Goal: Information Seeking & Learning: Check status

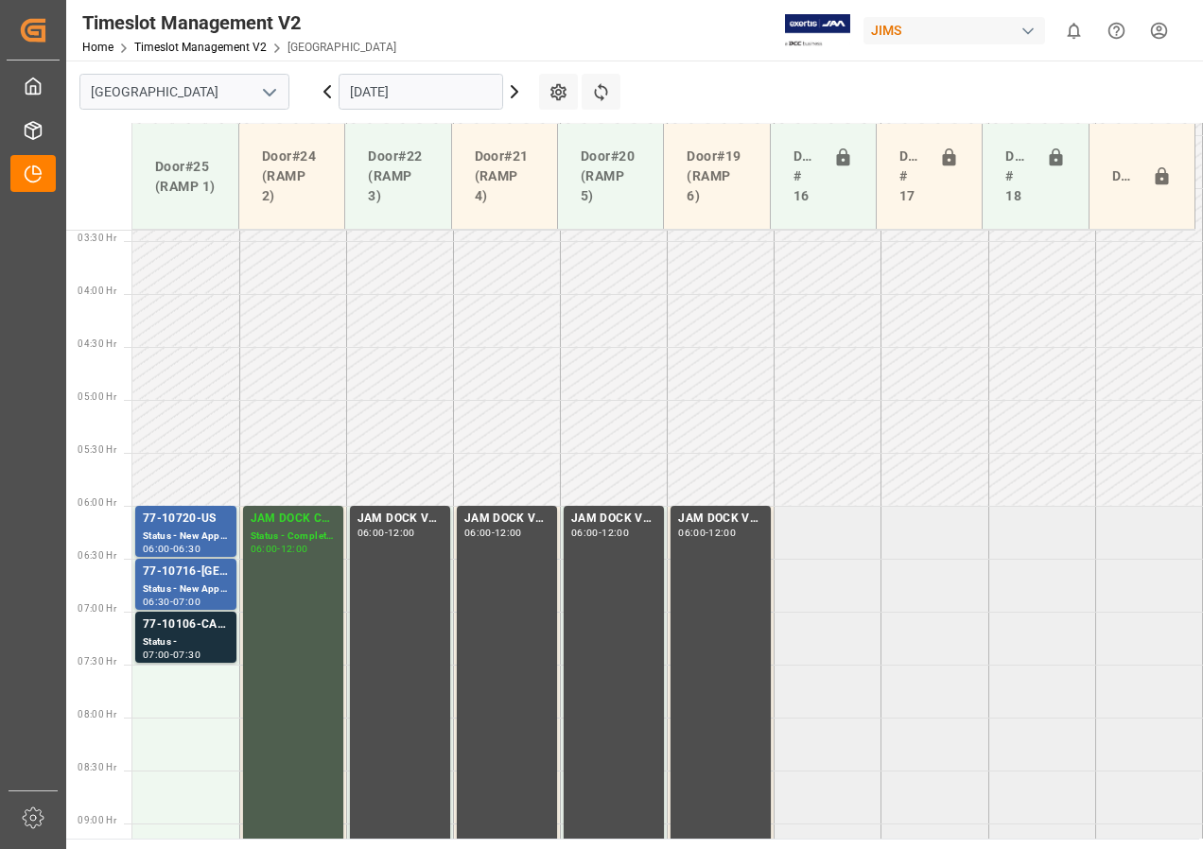
scroll to position [459, 0]
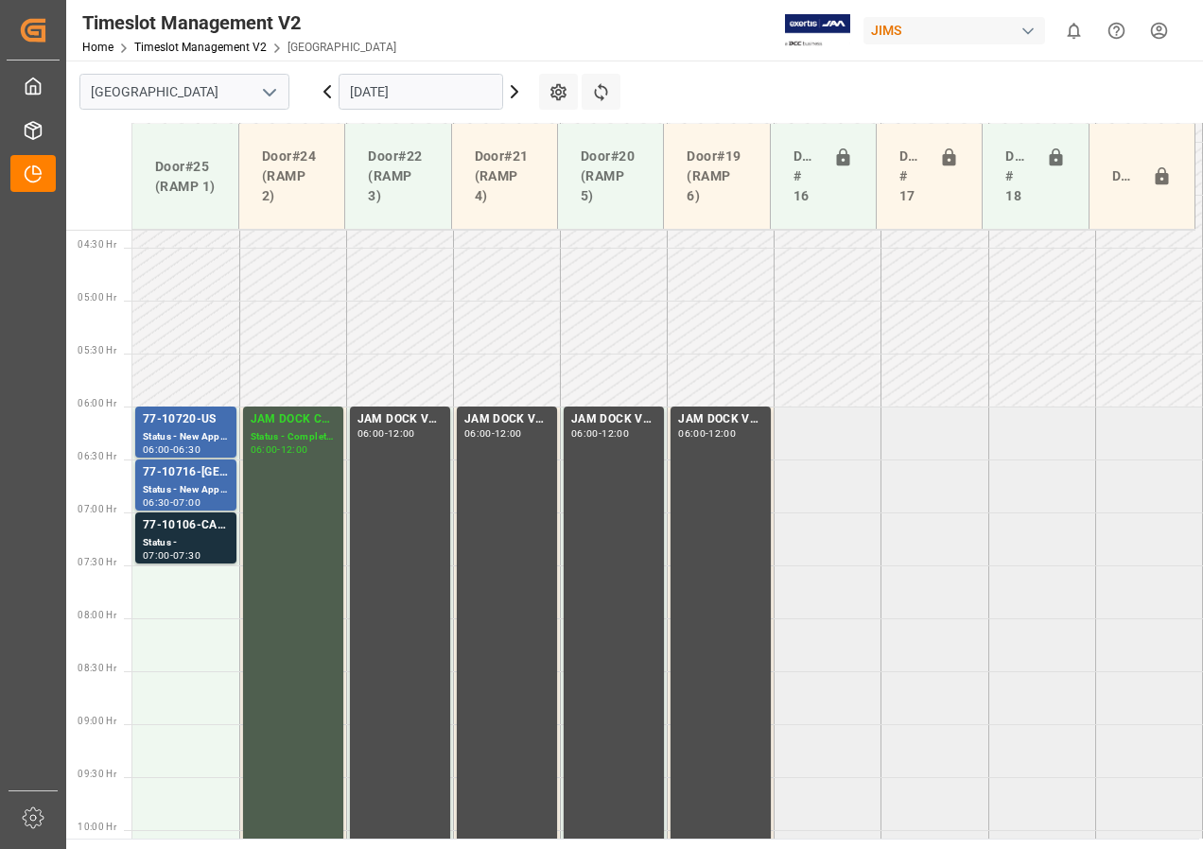
click at [328, 86] on icon at bounding box center [327, 91] width 23 height 23
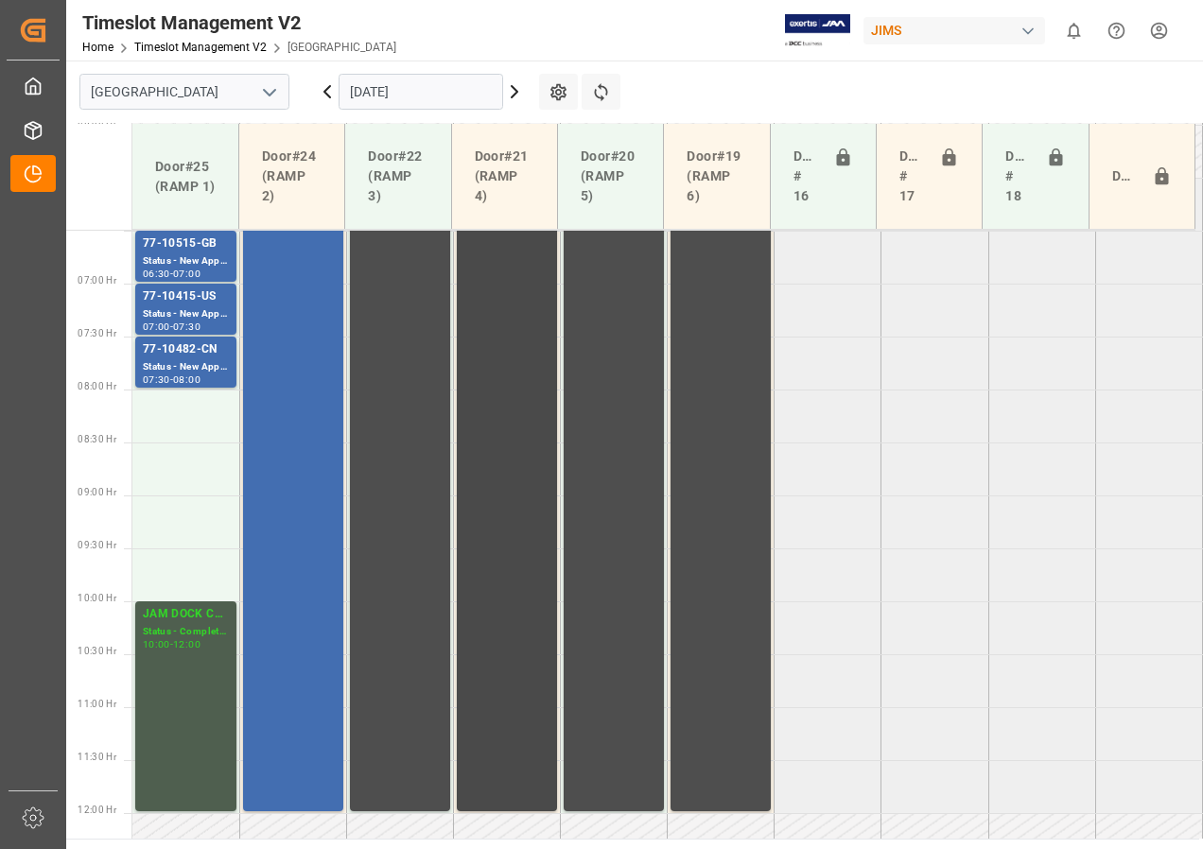
scroll to position [593, 0]
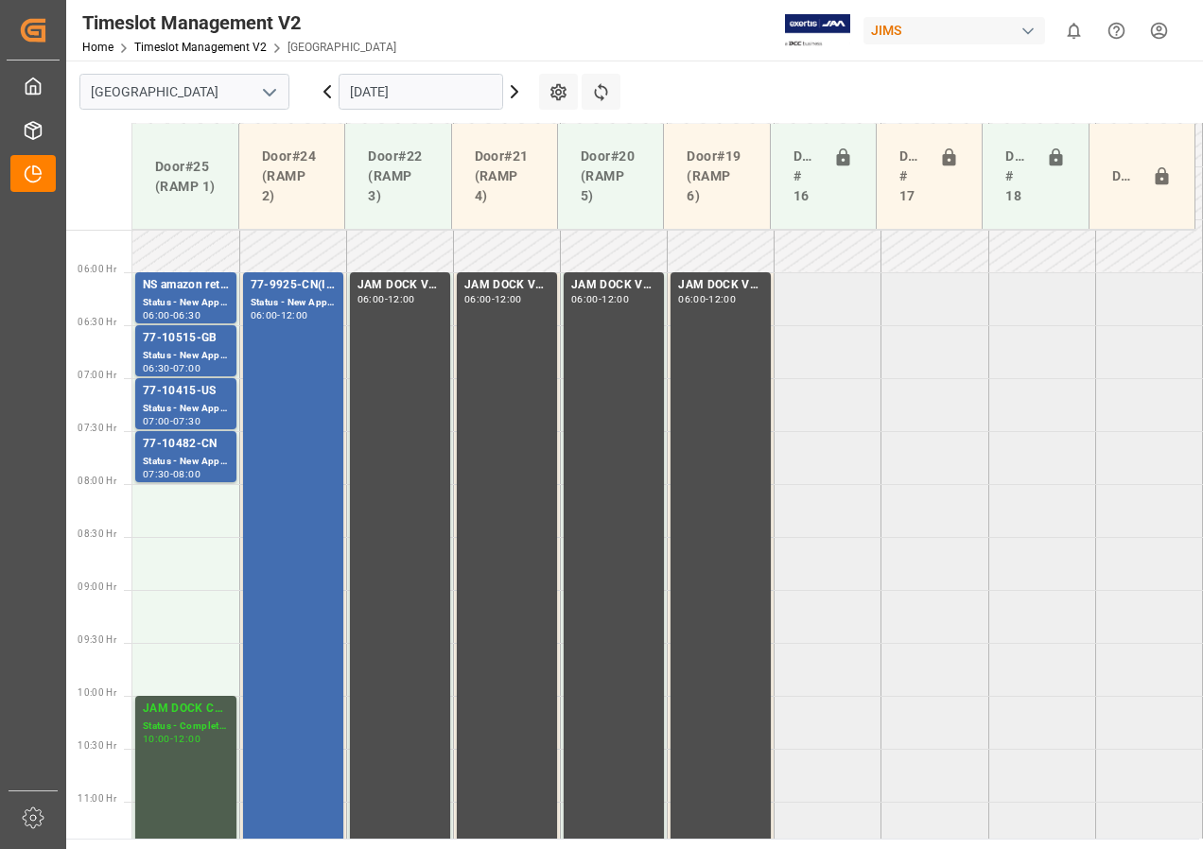
click at [513, 88] on icon at bounding box center [515, 91] width 6 height 11
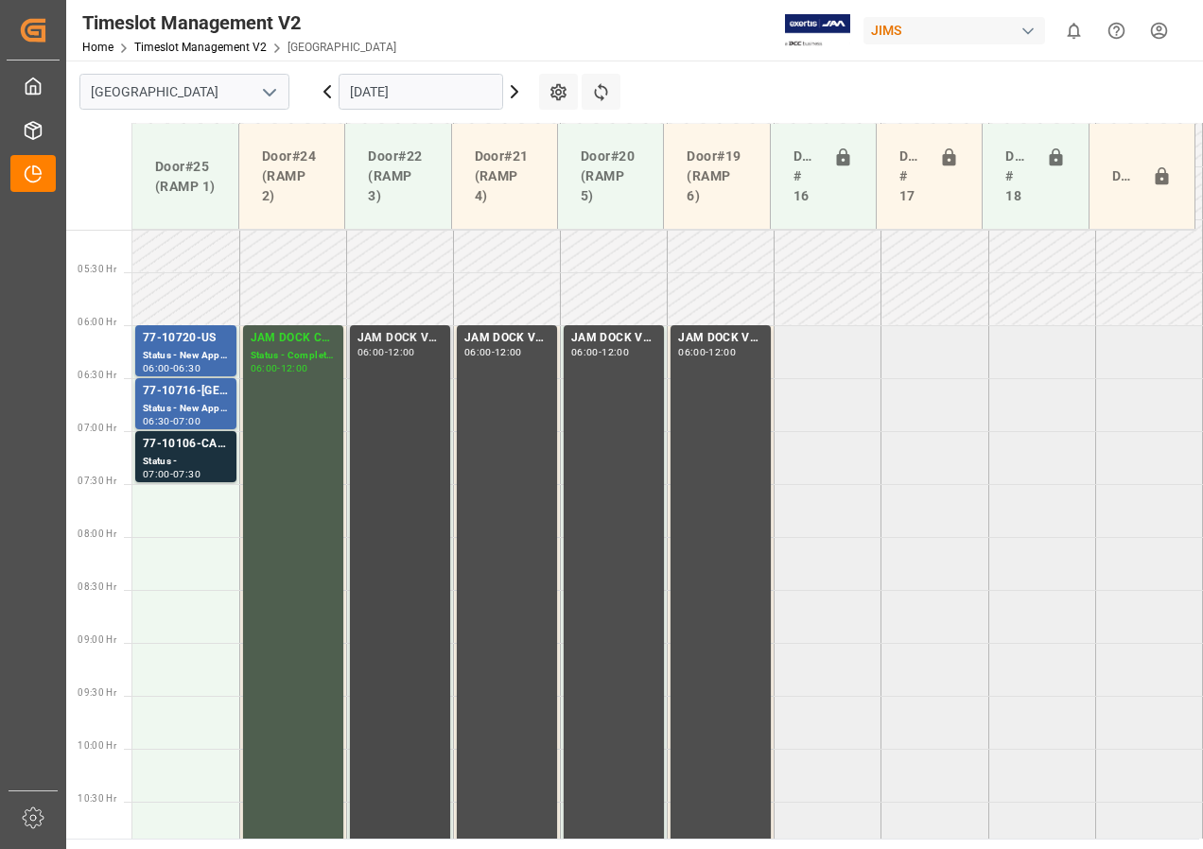
scroll to position [522, 0]
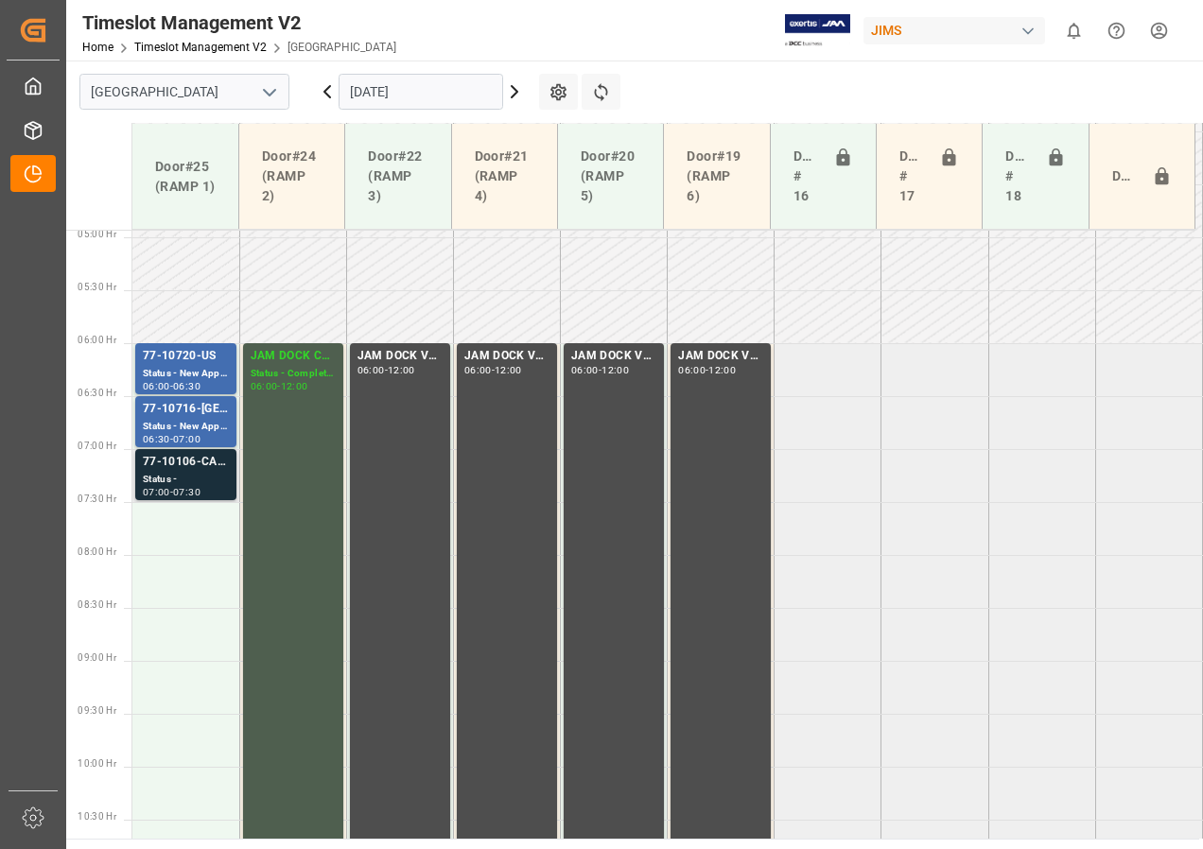
click at [193, 468] on div "77-10106-CA SHIPM#/M" at bounding box center [186, 462] width 86 height 19
click at [331, 91] on icon at bounding box center [327, 91] width 23 height 23
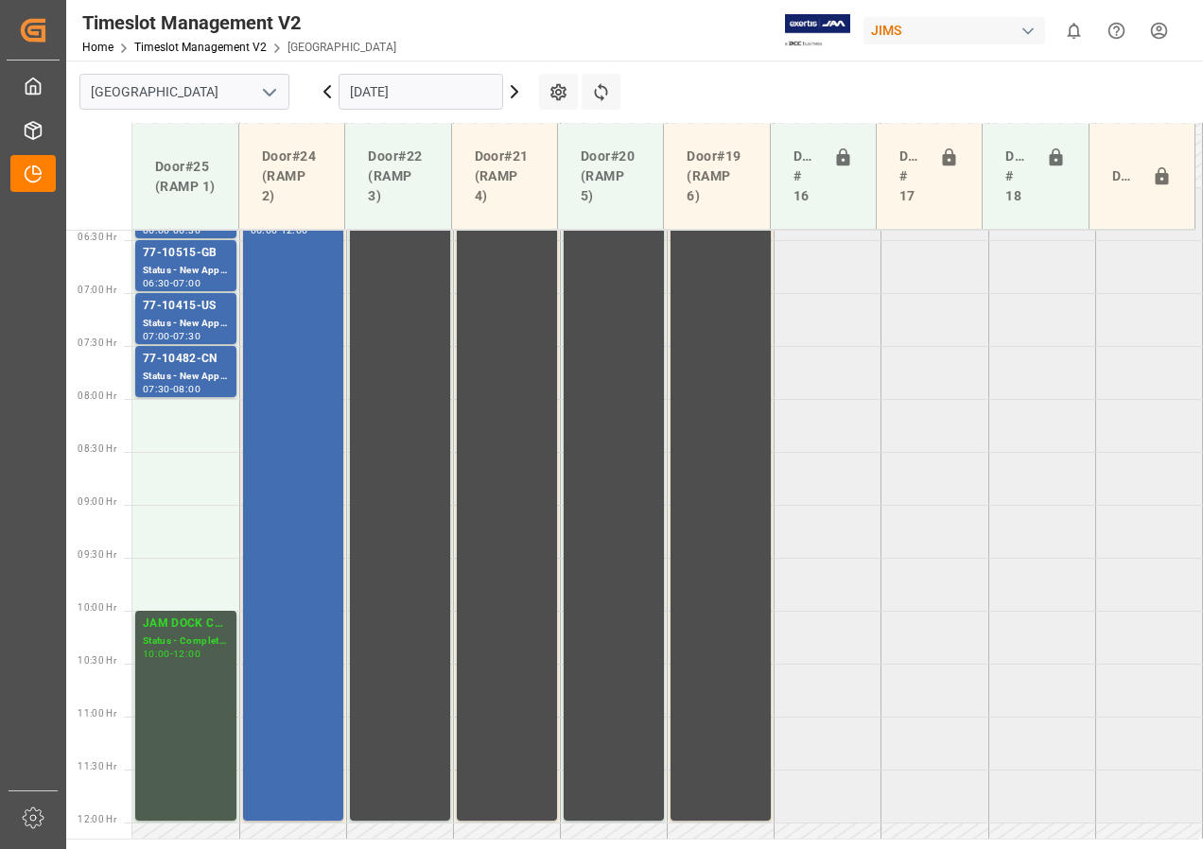
scroll to position [690, 0]
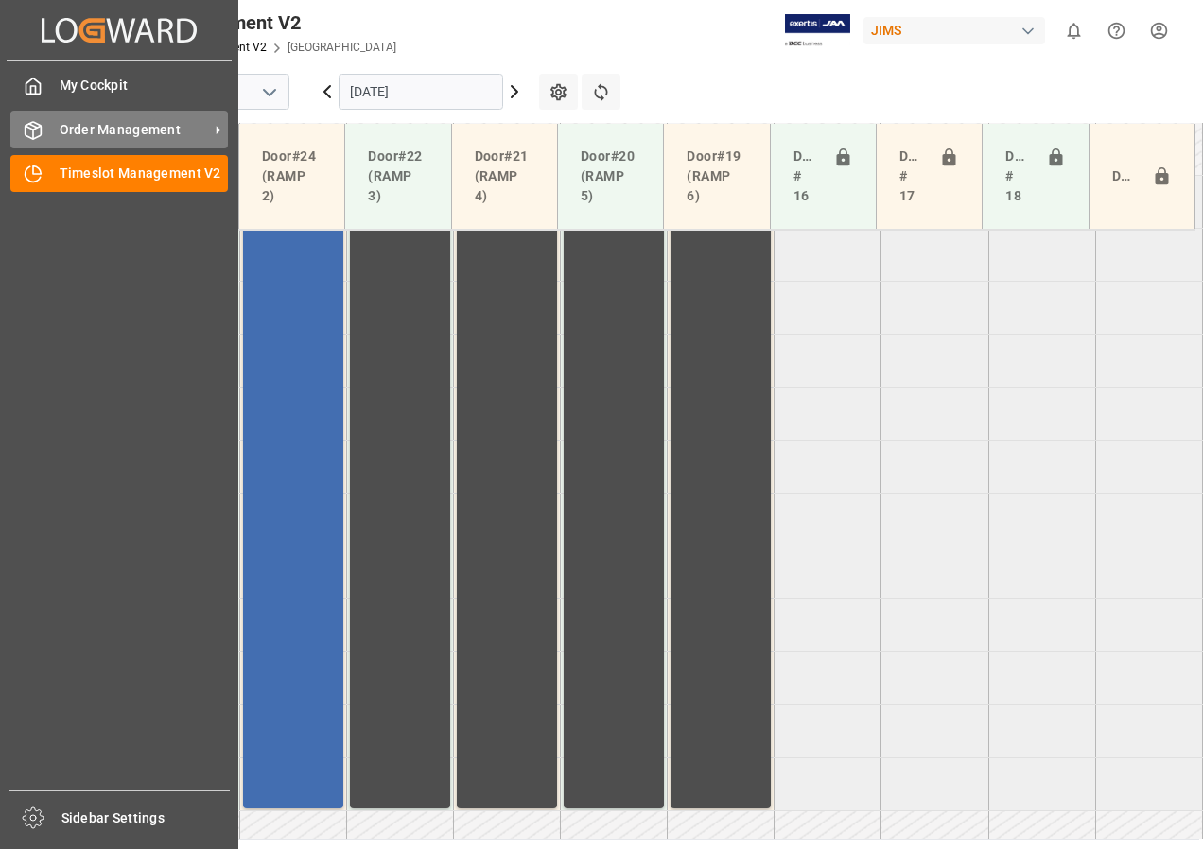
click at [90, 125] on span "Order Management" at bounding box center [134, 130] width 149 height 20
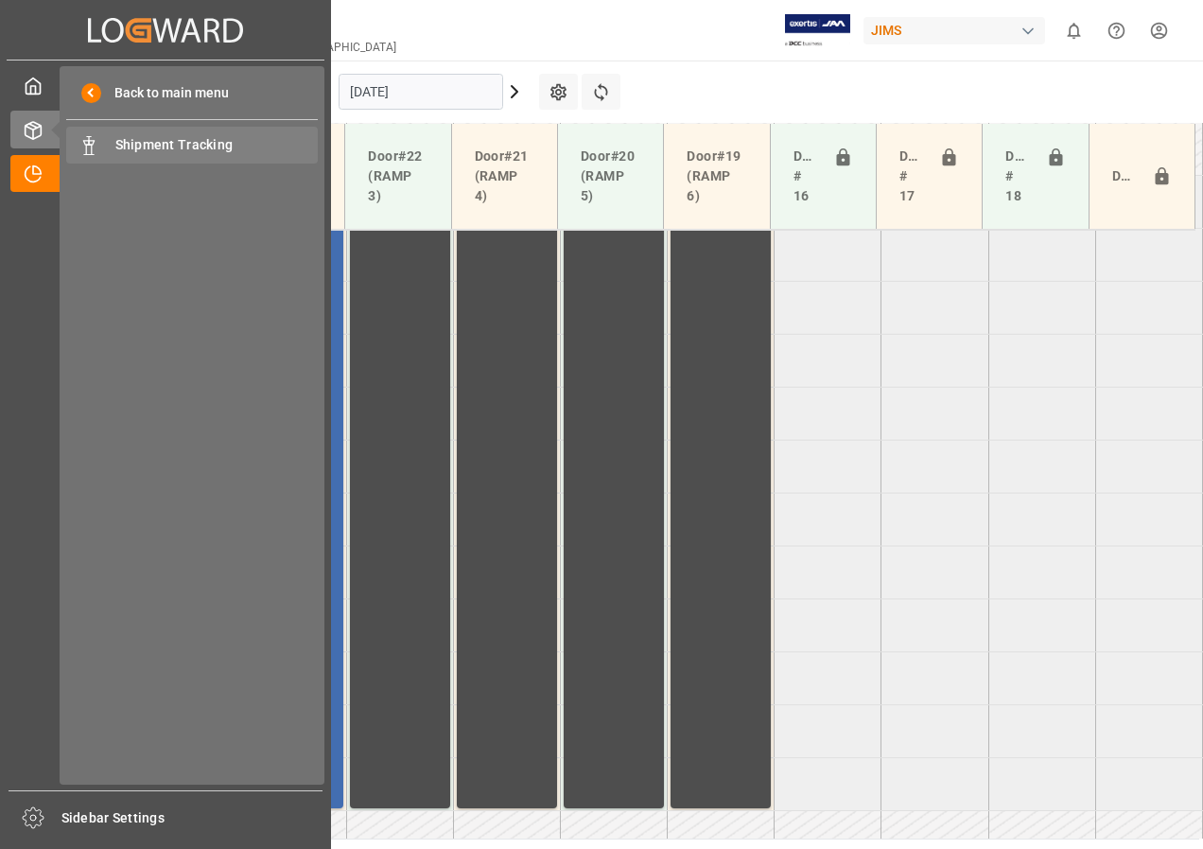
click at [166, 139] on span "Shipment Tracking" at bounding box center [216, 145] width 203 height 20
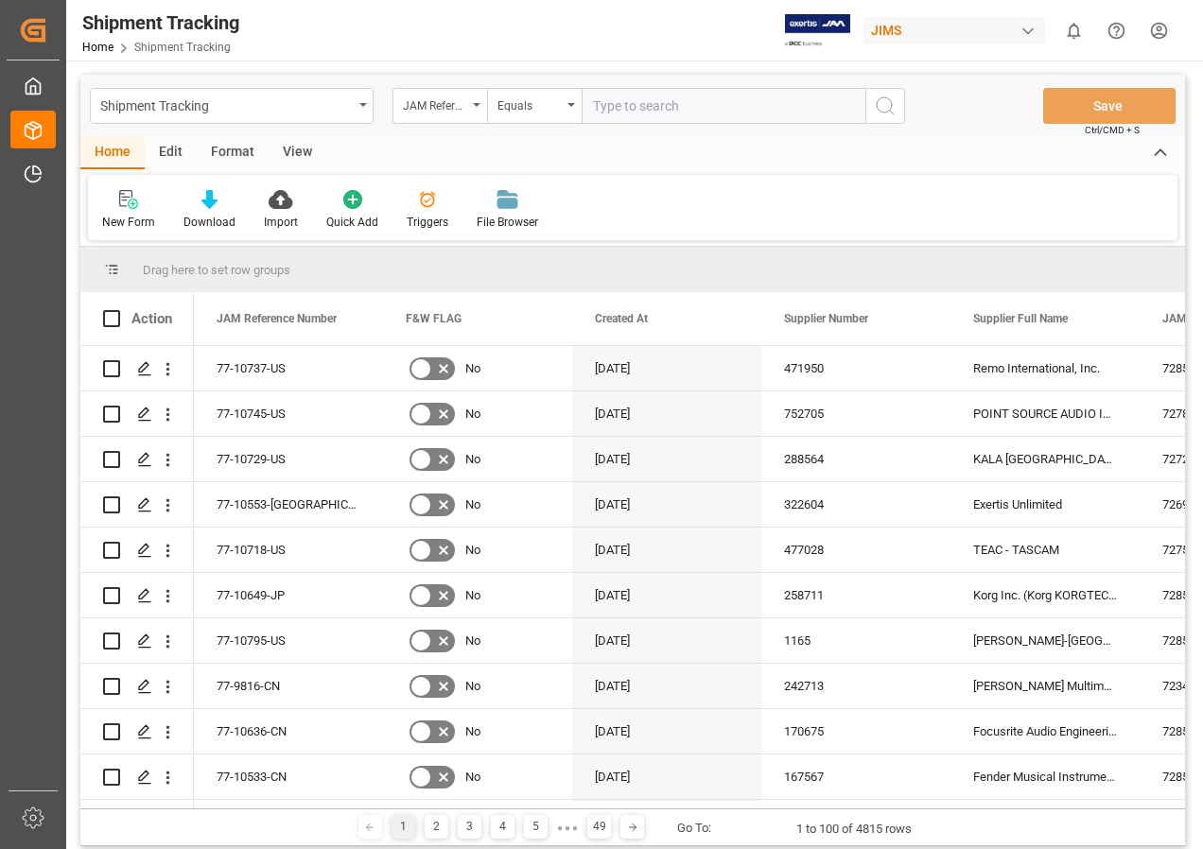
click at [296, 150] on div "View" at bounding box center [298, 153] width 58 height 32
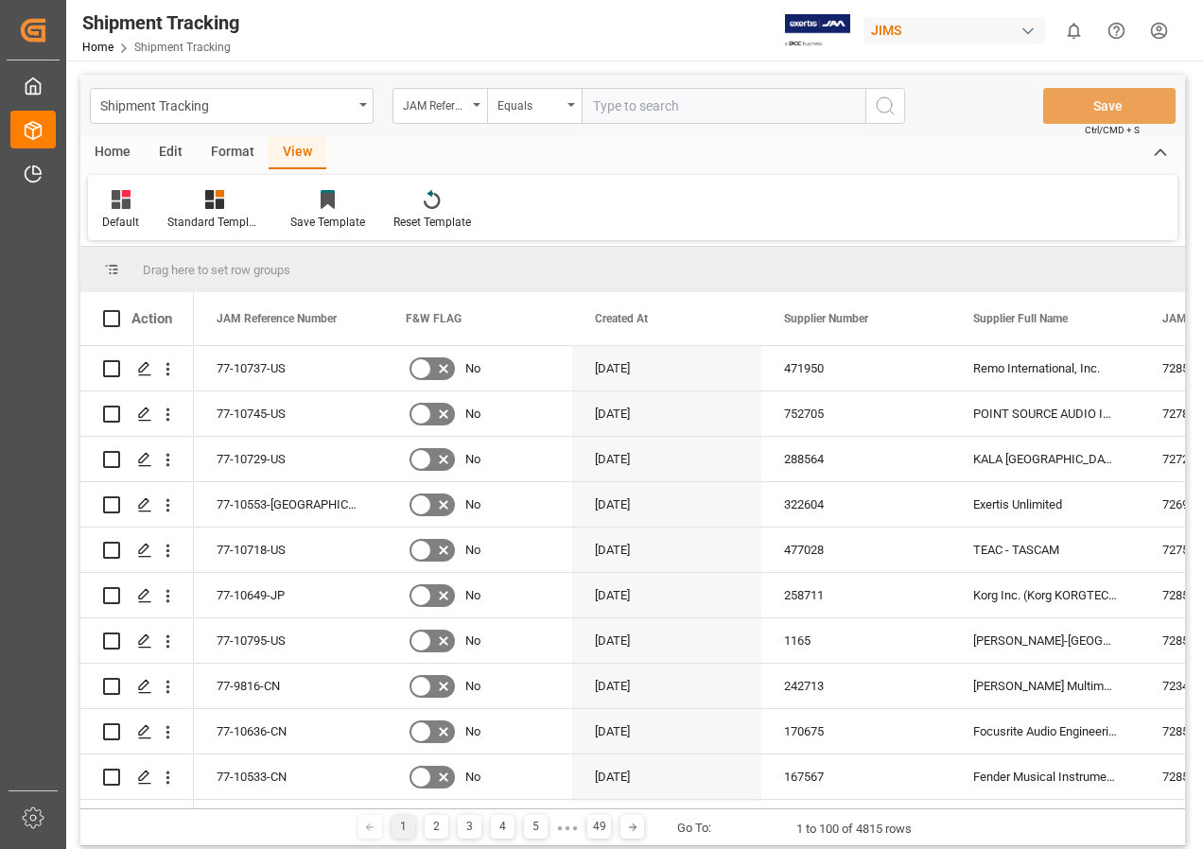
click at [302, 143] on div "View" at bounding box center [298, 153] width 58 height 32
click at [287, 150] on div "View" at bounding box center [298, 153] width 58 height 32
click at [116, 201] on icon at bounding box center [121, 199] width 19 height 19
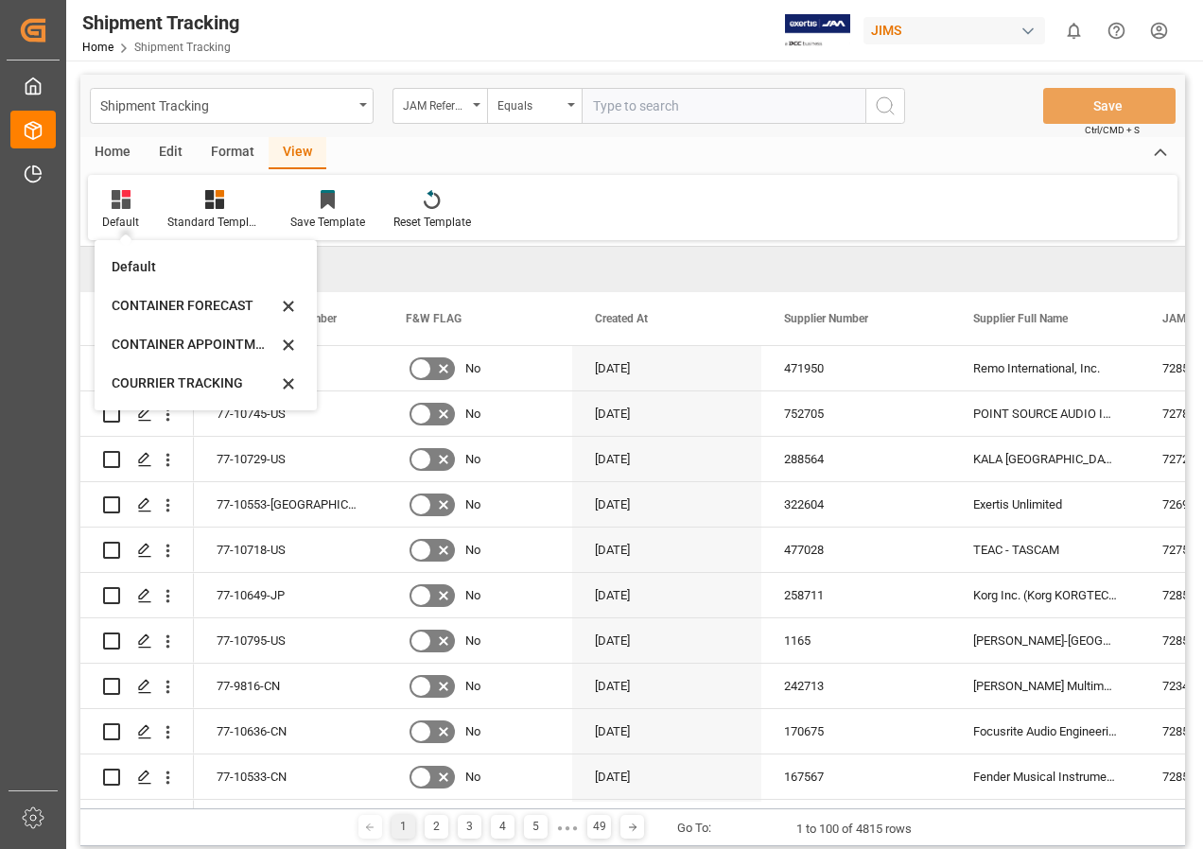
click at [172, 303] on div "CONTAINER FORECAST" at bounding box center [194, 306] width 165 height 20
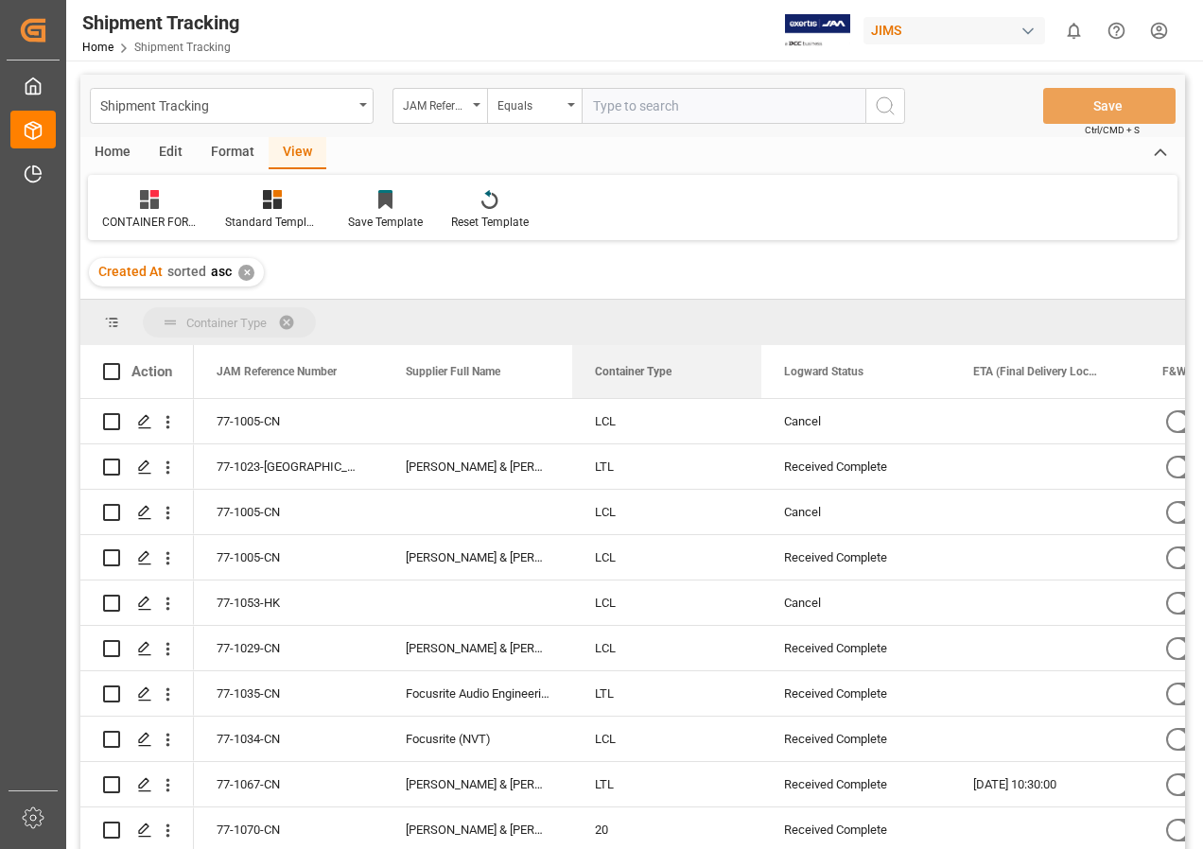
drag, startPoint x: 832, startPoint y: 371, endPoint x: 565, endPoint y: 320, distance: 271.5
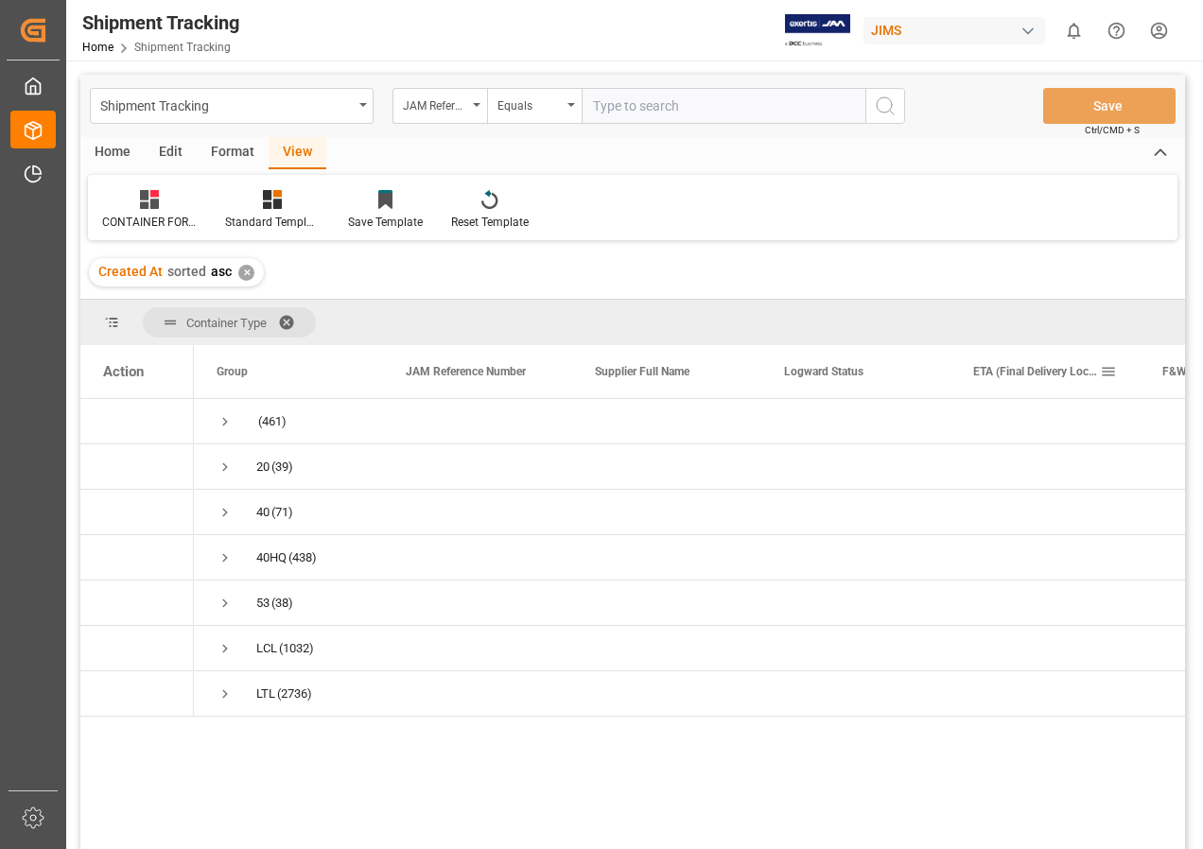
click at [1027, 371] on span "ETA (Final Delivery Location)" at bounding box center [1036, 371] width 127 height 13
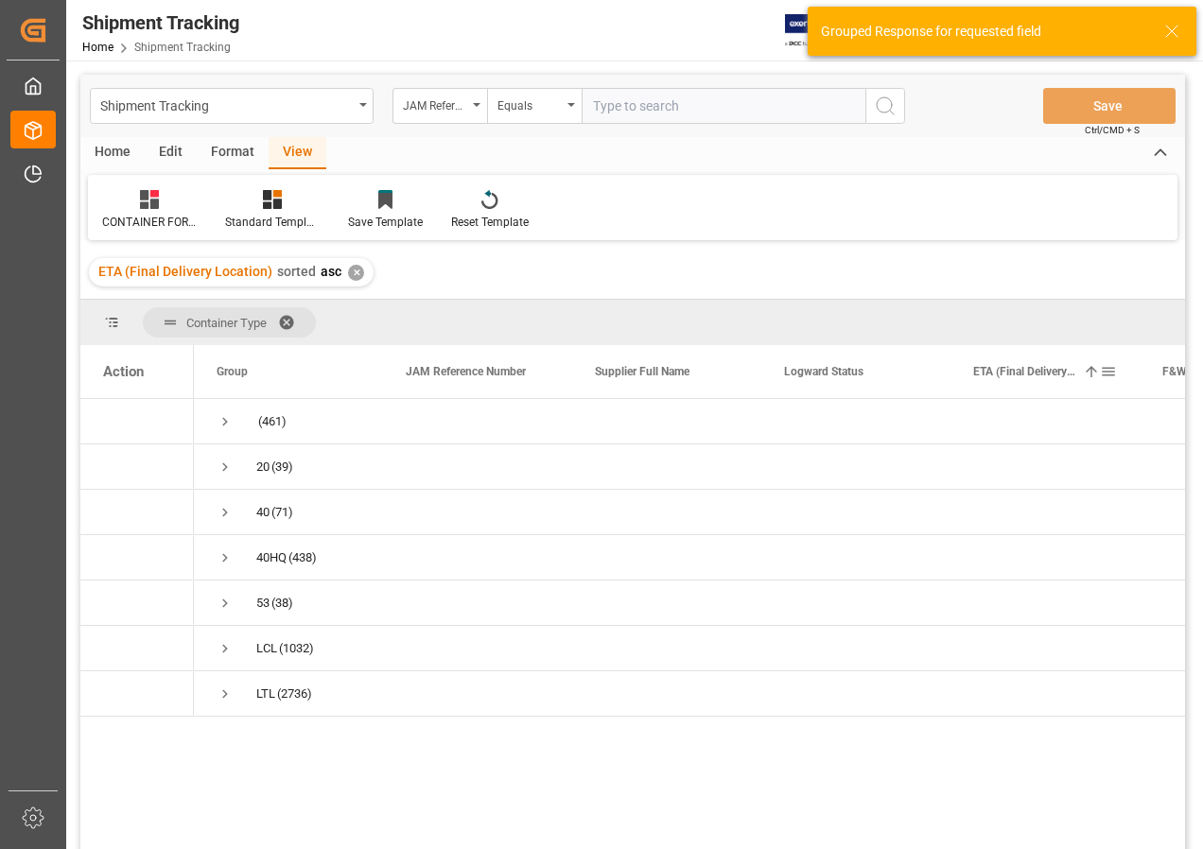
click at [1084, 368] on span at bounding box center [1091, 371] width 17 height 17
click at [1104, 369] on span at bounding box center [1108, 371] width 17 height 17
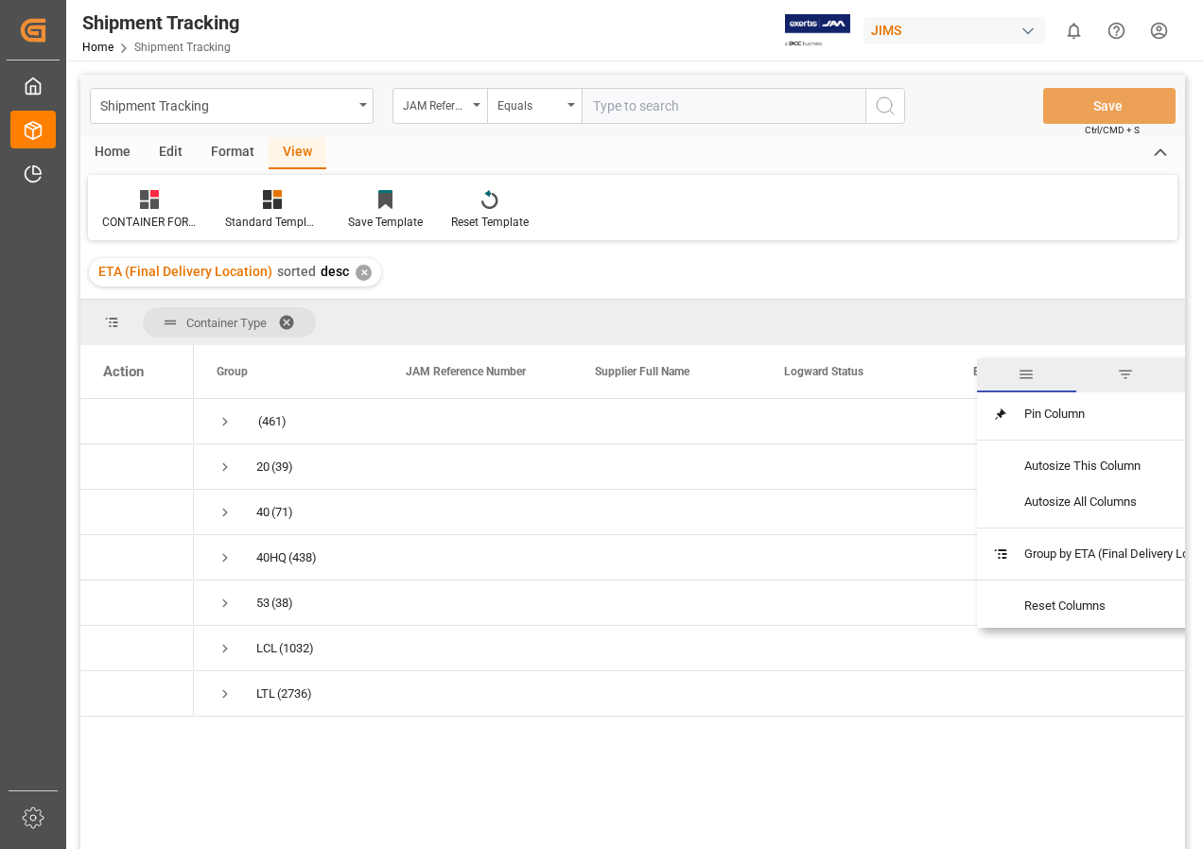
click at [1129, 368] on span "filter" at bounding box center [1125, 374] width 17 height 17
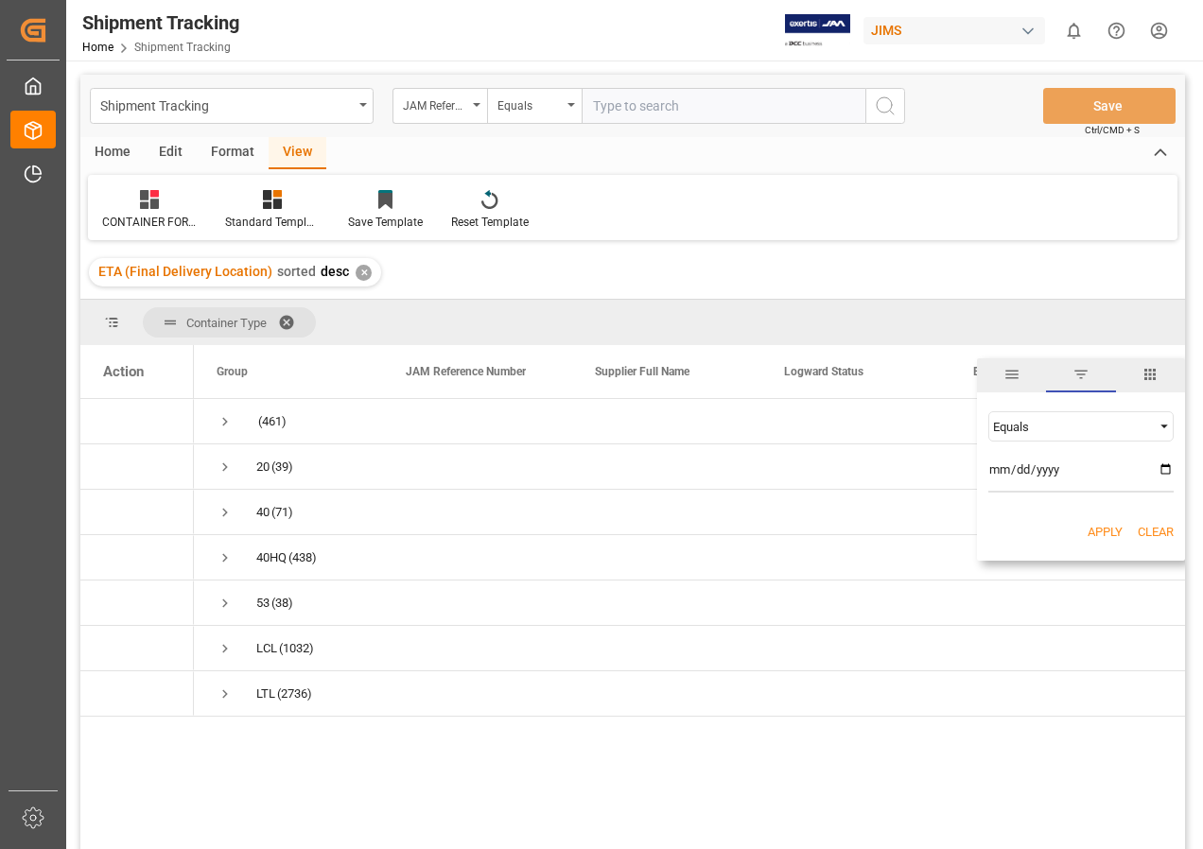
click at [1165, 426] on span "Filtering operator" at bounding box center [1163, 426] width 17 height 17
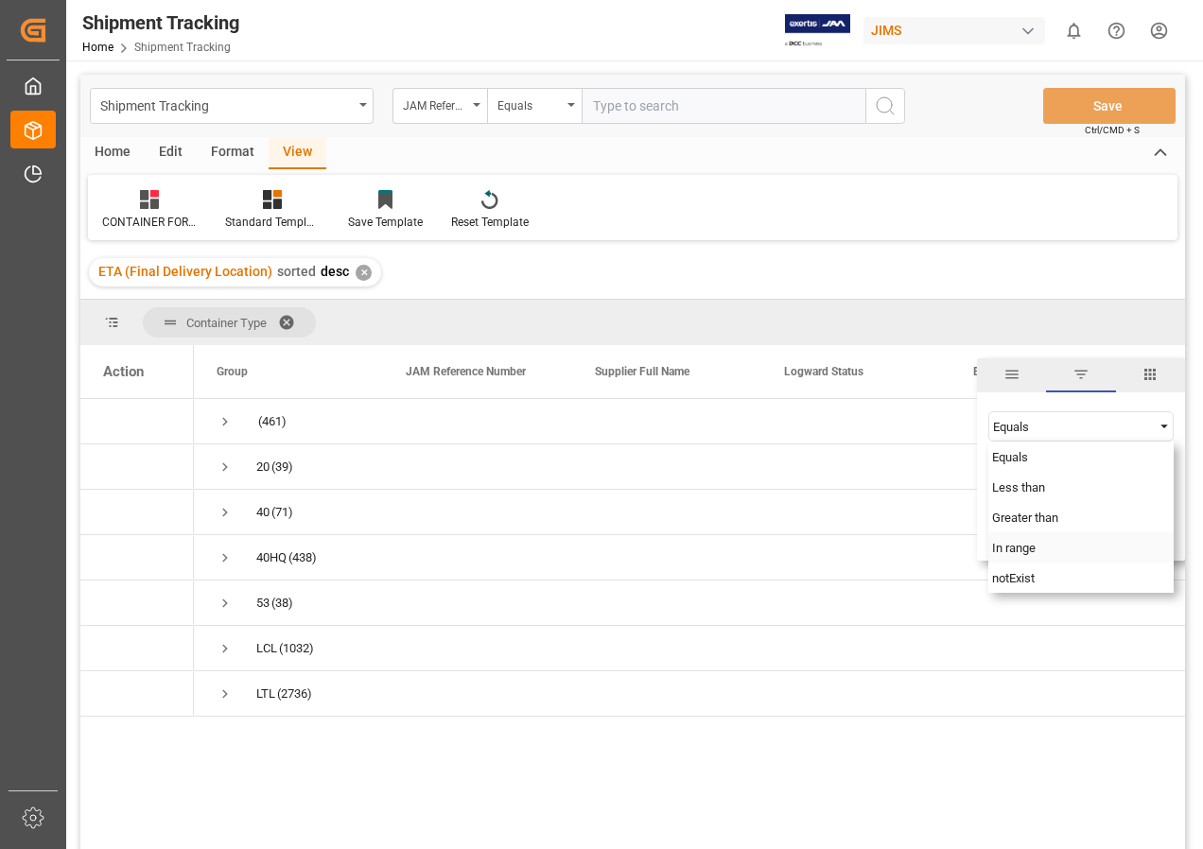
click at [1025, 546] on span "In range" at bounding box center [1013, 548] width 43 height 14
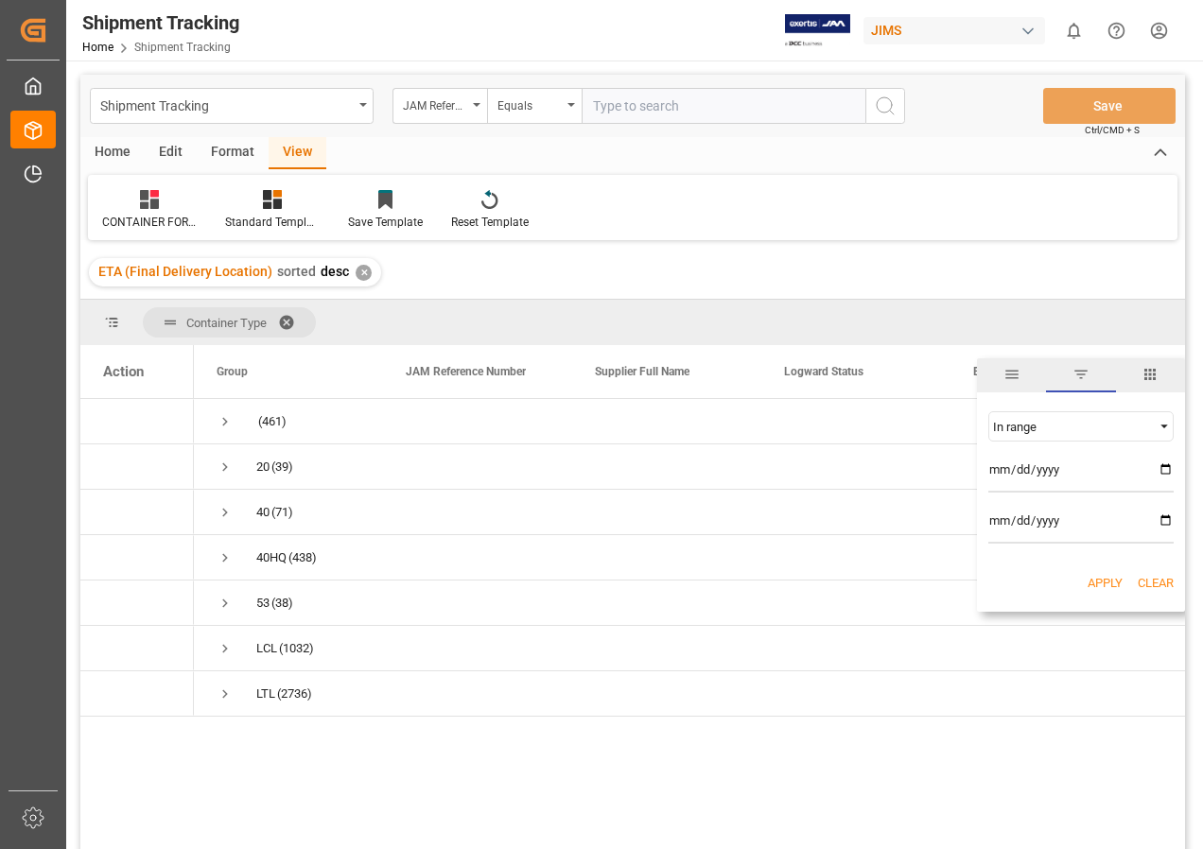
click at [1164, 463] on input "date" at bounding box center [1080, 474] width 185 height 38
type input "[DATE]"
click at [1164, 511] on input "date" at bounding box center [1080, 525] width 185 height 38
click at [1166, 516] on input "date" at bounding box center [1080, 525] width 185 height 38
type input "[DATE]"
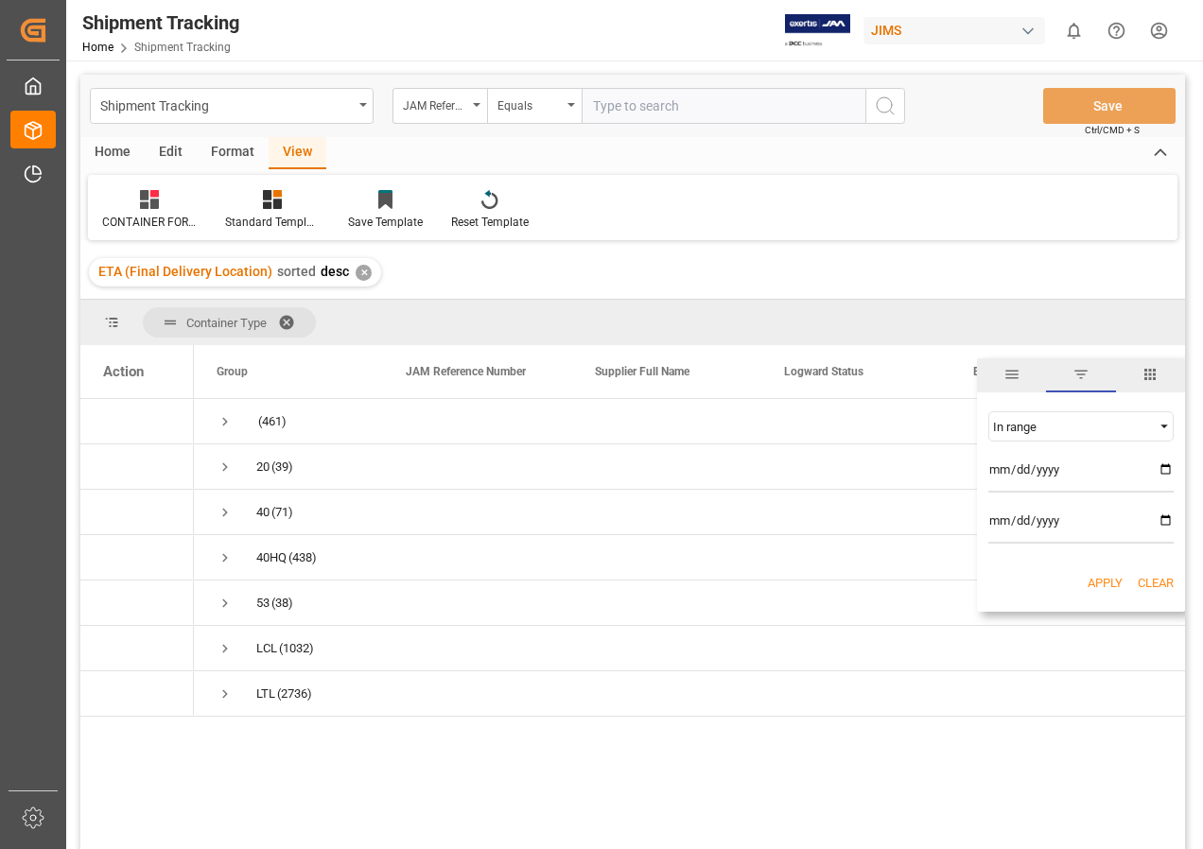
click at [1097, 579] on button "Apply" at bounding box center [1104, 583] width 35 height 19
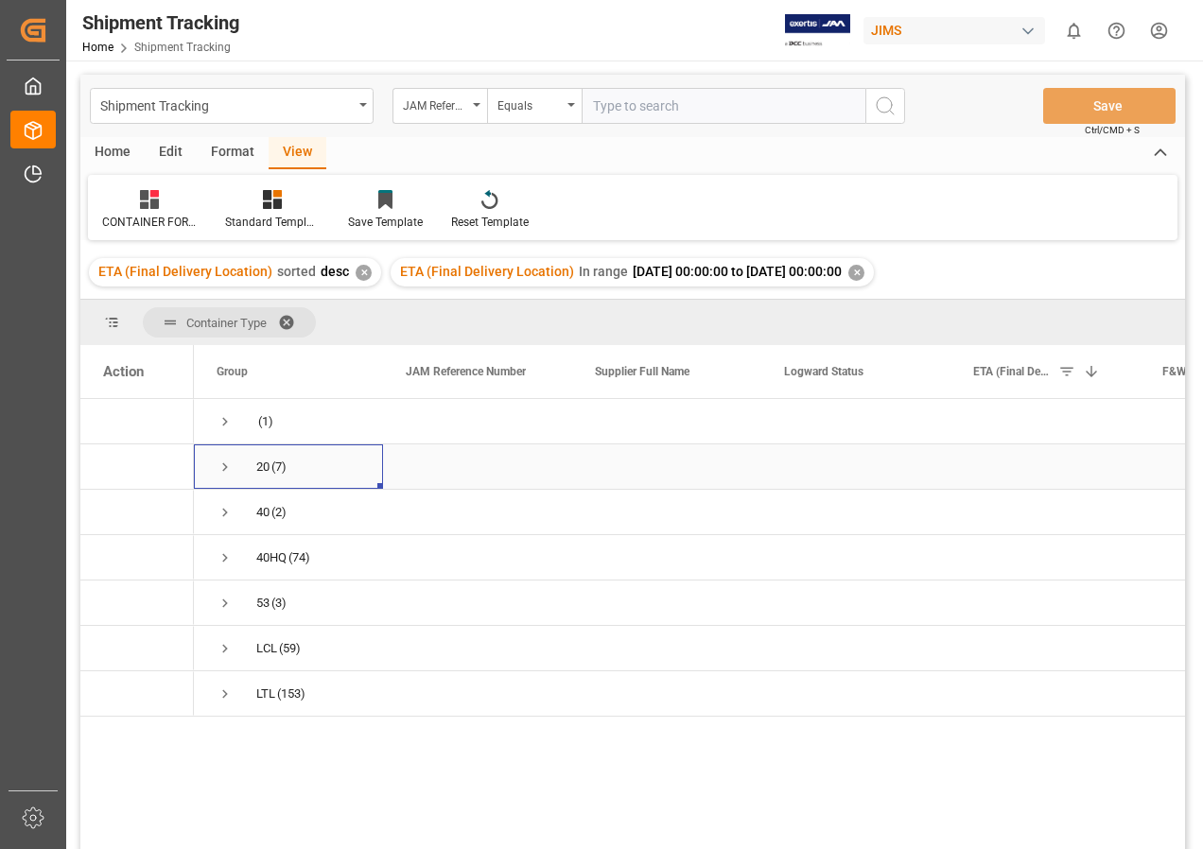
click at [269, 464] on div "20" at bounding box center [262, 466] width 13 height 43
click at [226, 465] on span "Press SPACE to select this row." at bounding box center [225, 467] width 17 height 17
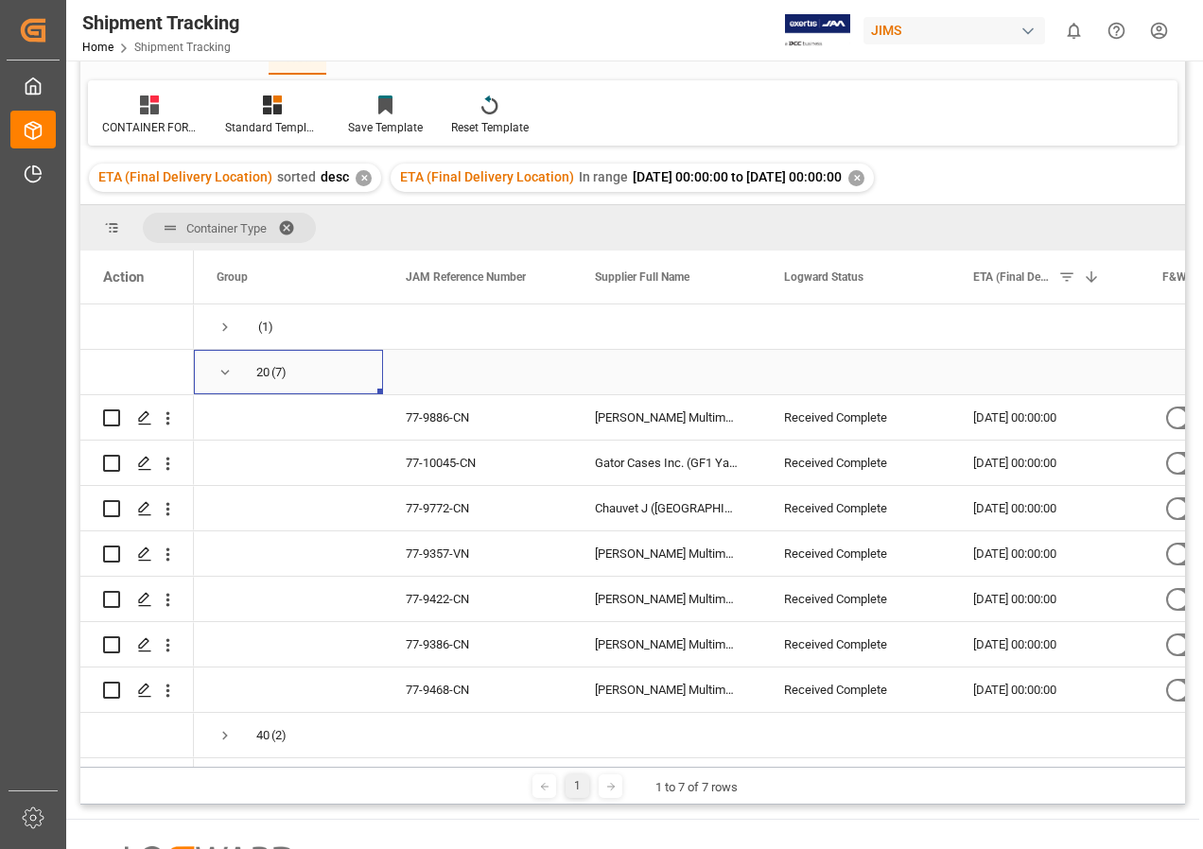
click at [226, 372] on span "Press SPACE to select this row." at bounding box center [225, 372] width 17 height 17
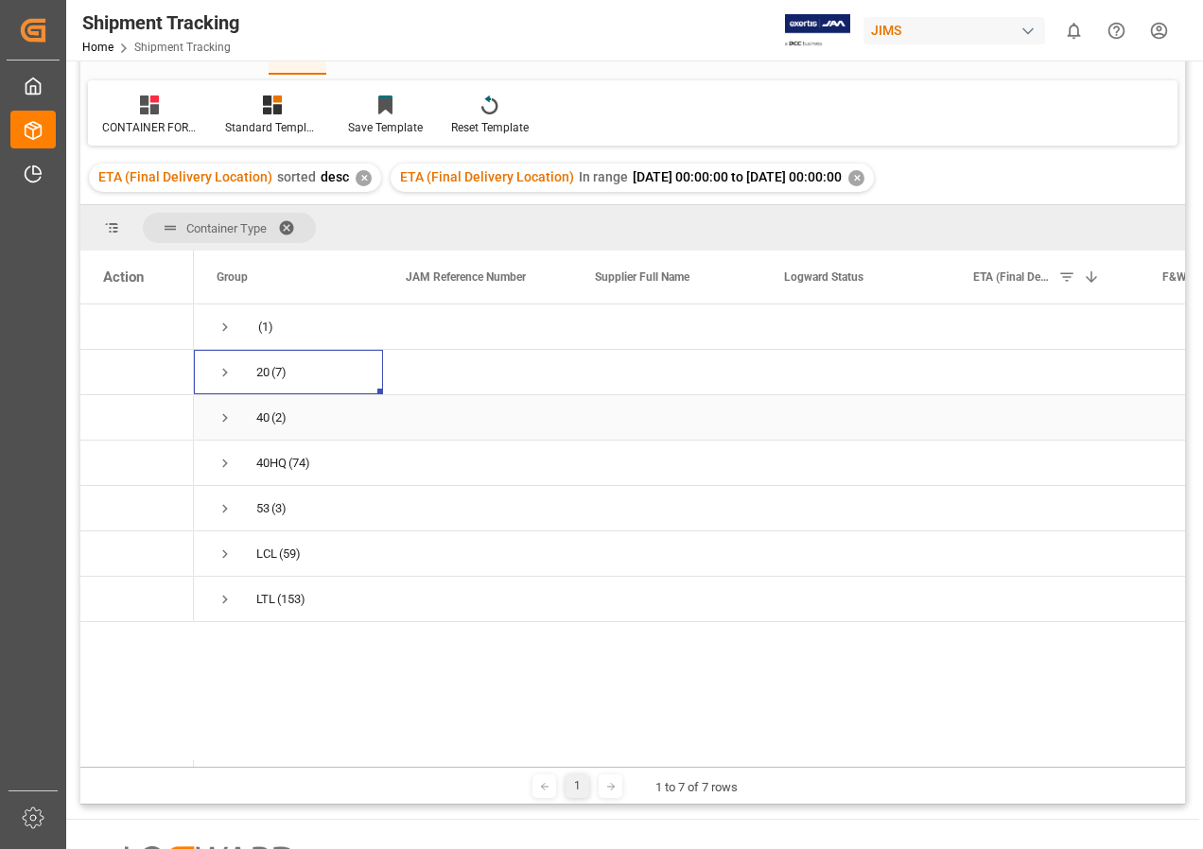
click at [226, 417] on span "Press SPACE to select this row." at bounding box center [225, 417] width 17 height 17
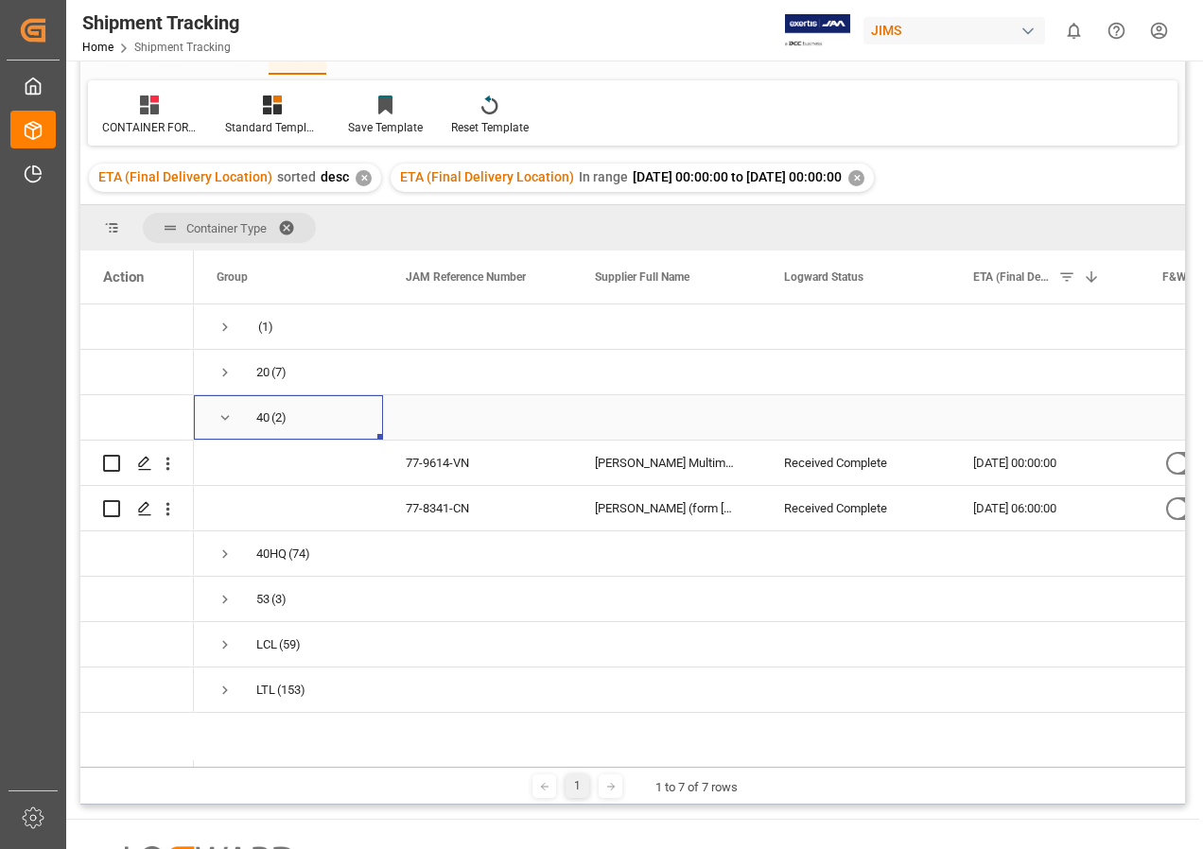
click at [224, 416] on span "Press SPACE to select this row." at bounding box center [225, 417] width 17 height 17
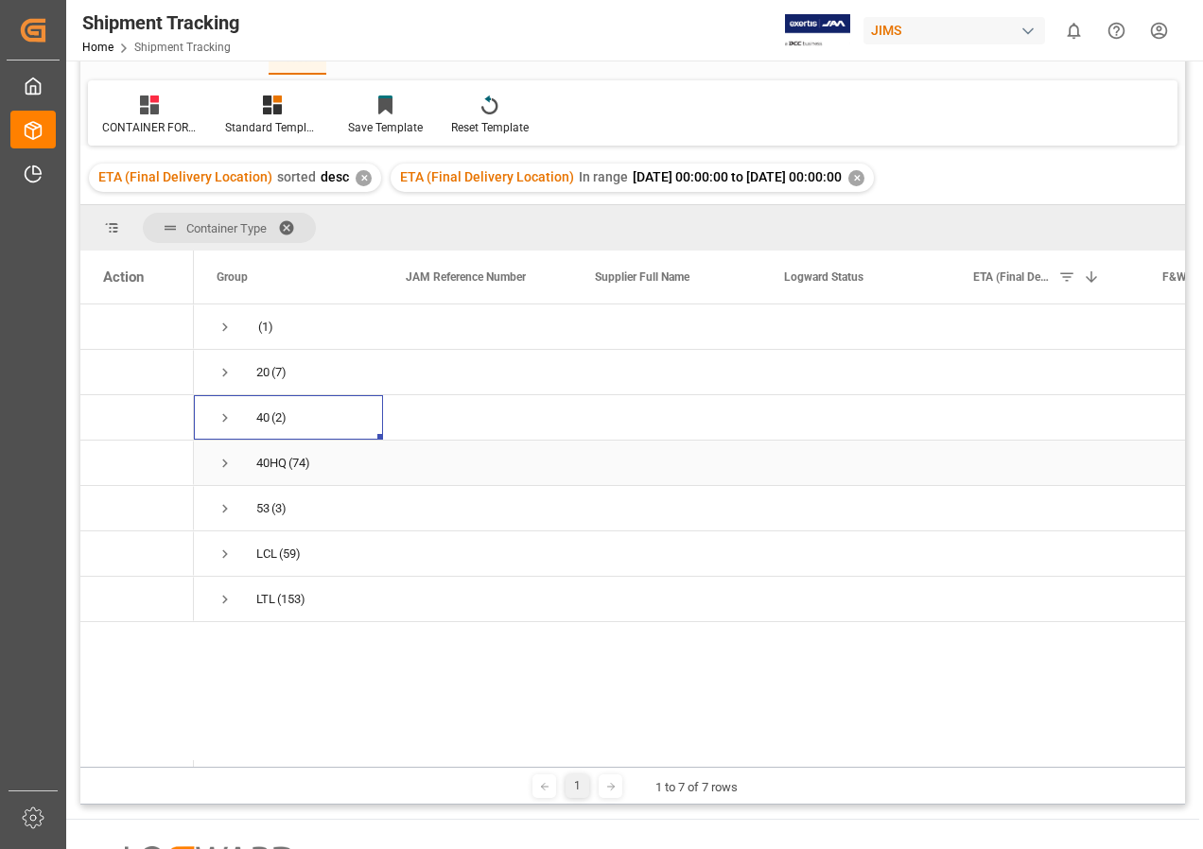
click at [224, 464] on span "Press SPACE to select this row." at bounding box center [225, 463] width 17 height 17
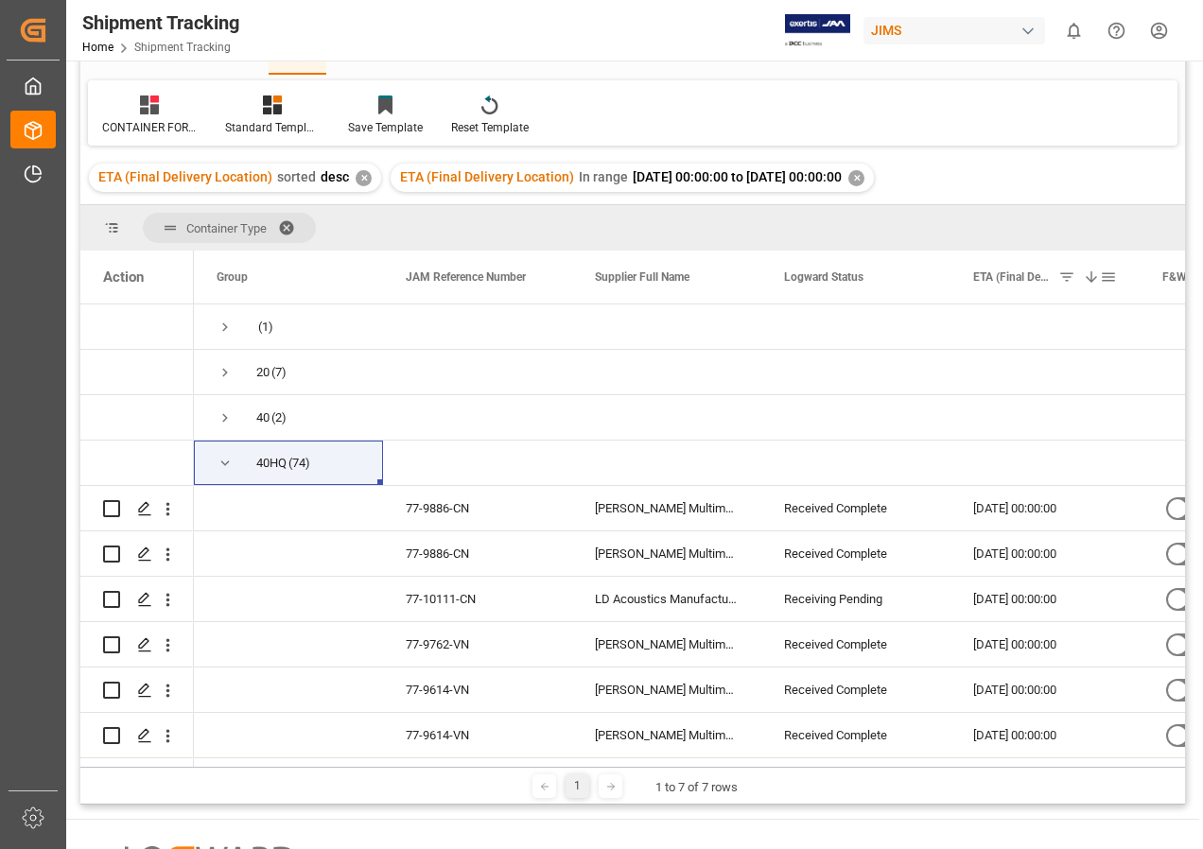
click at [1094, 275] on span at bounding box center [1091, 277] width 17 height 17
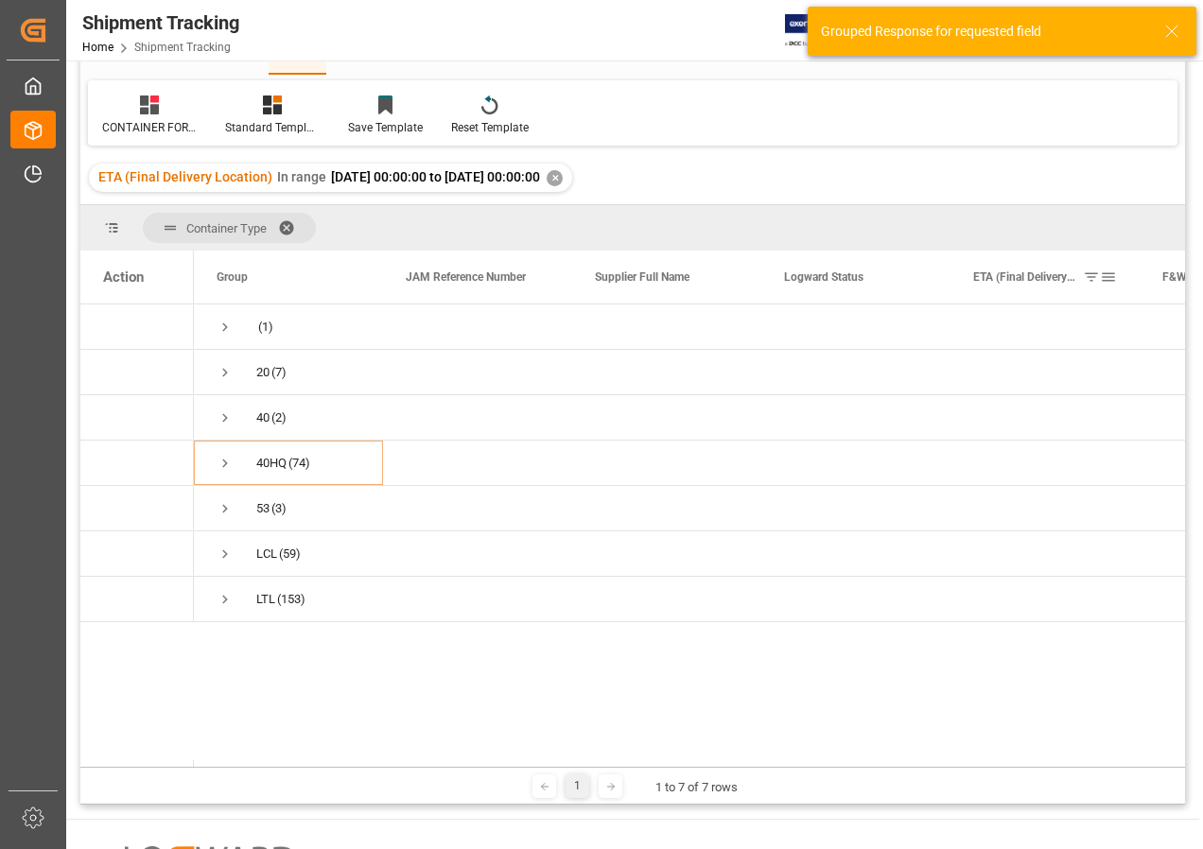
click at [1085, 288] on div "ETA (Final Delivery Location)" at bounding box center [1036, 277] width 127 height 53
click at [857, 173] on div "✕" at bounding box center [849, 178] width 16 height 16
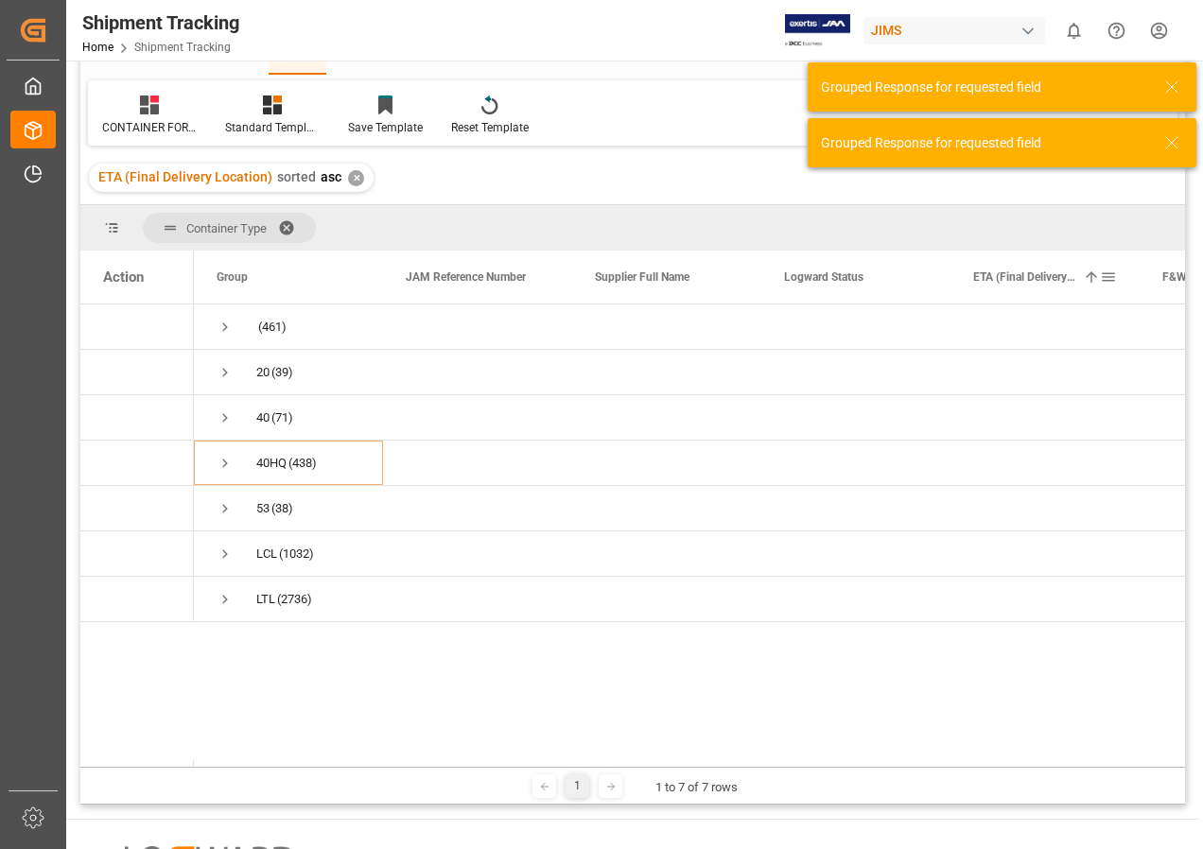
click at [1111, 286] on span at bounding box center [1108, 277] width 17 height 17
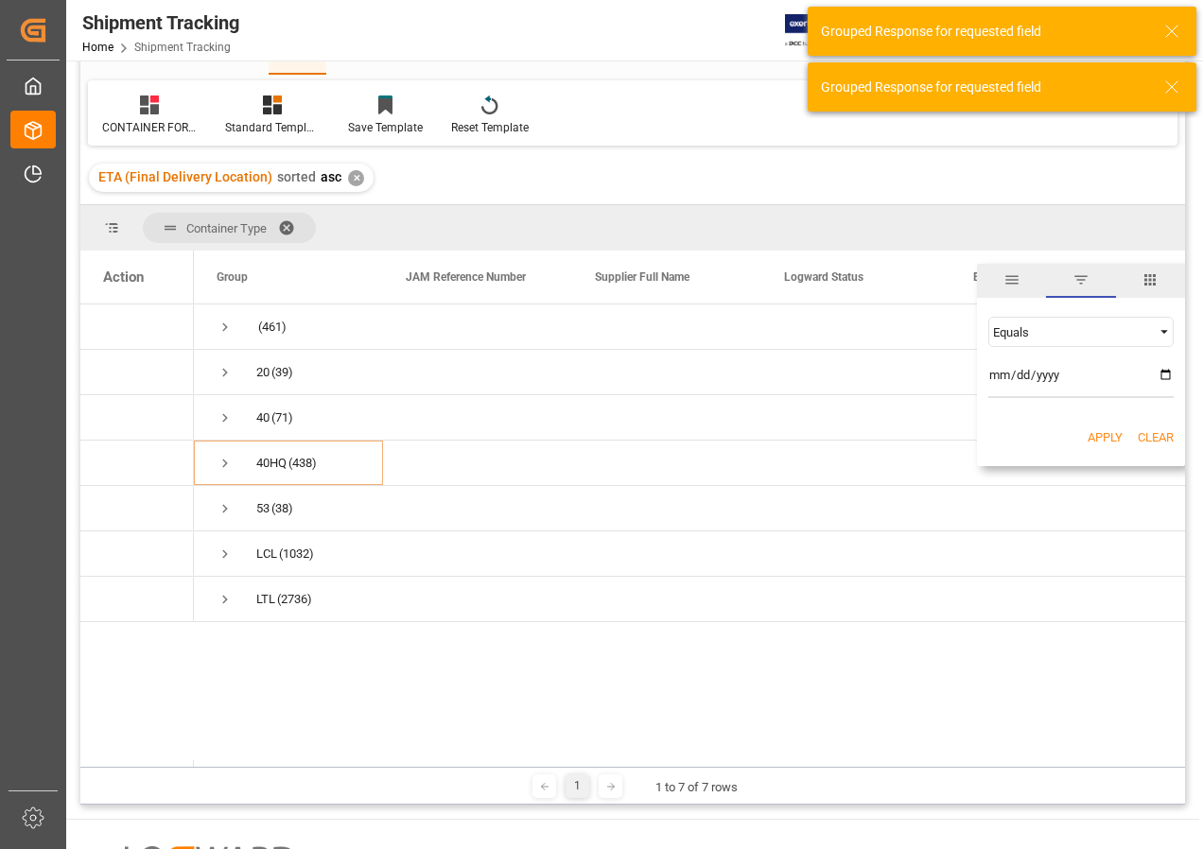
click at [1161, 334] on span "Filtering operator" at bounding box center [1163, 331] width 17 height 17
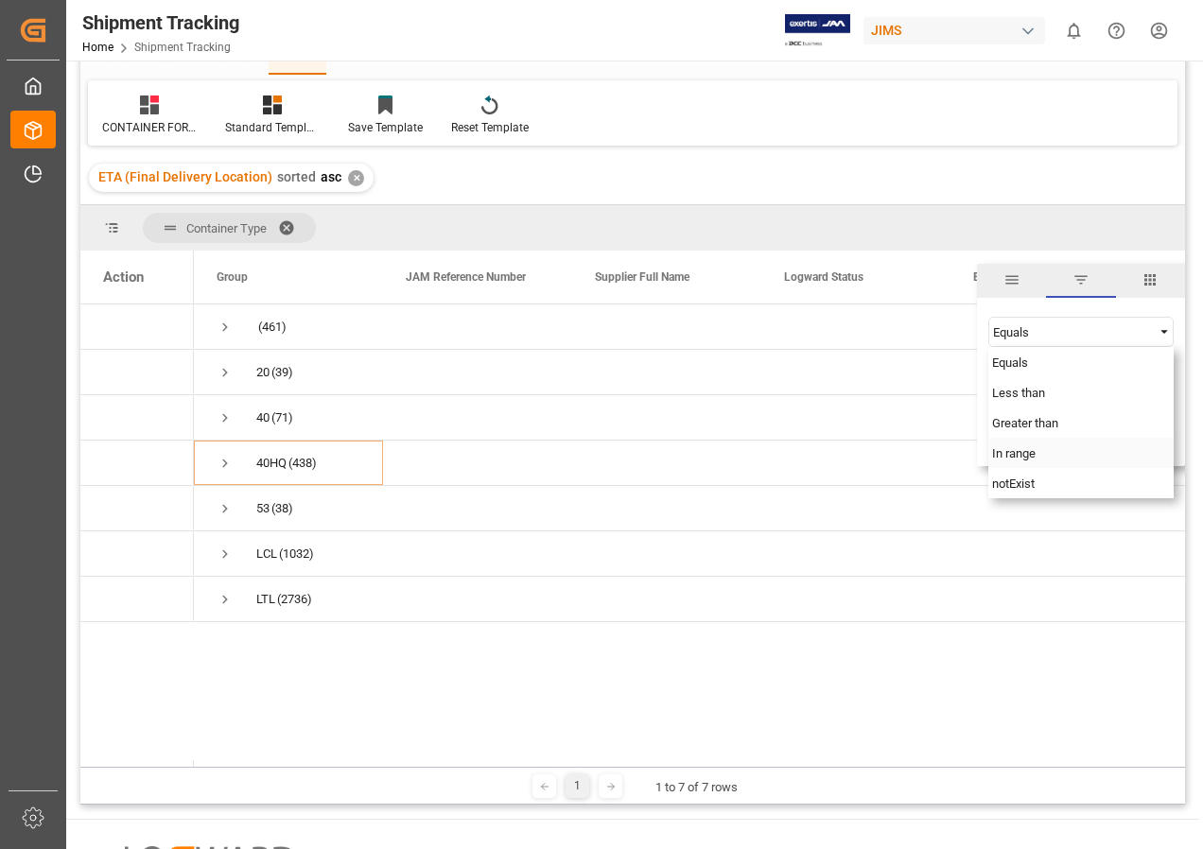
click at [1022, 451] on span "In range" at bounding box center [1013, 453] width 43 height 14
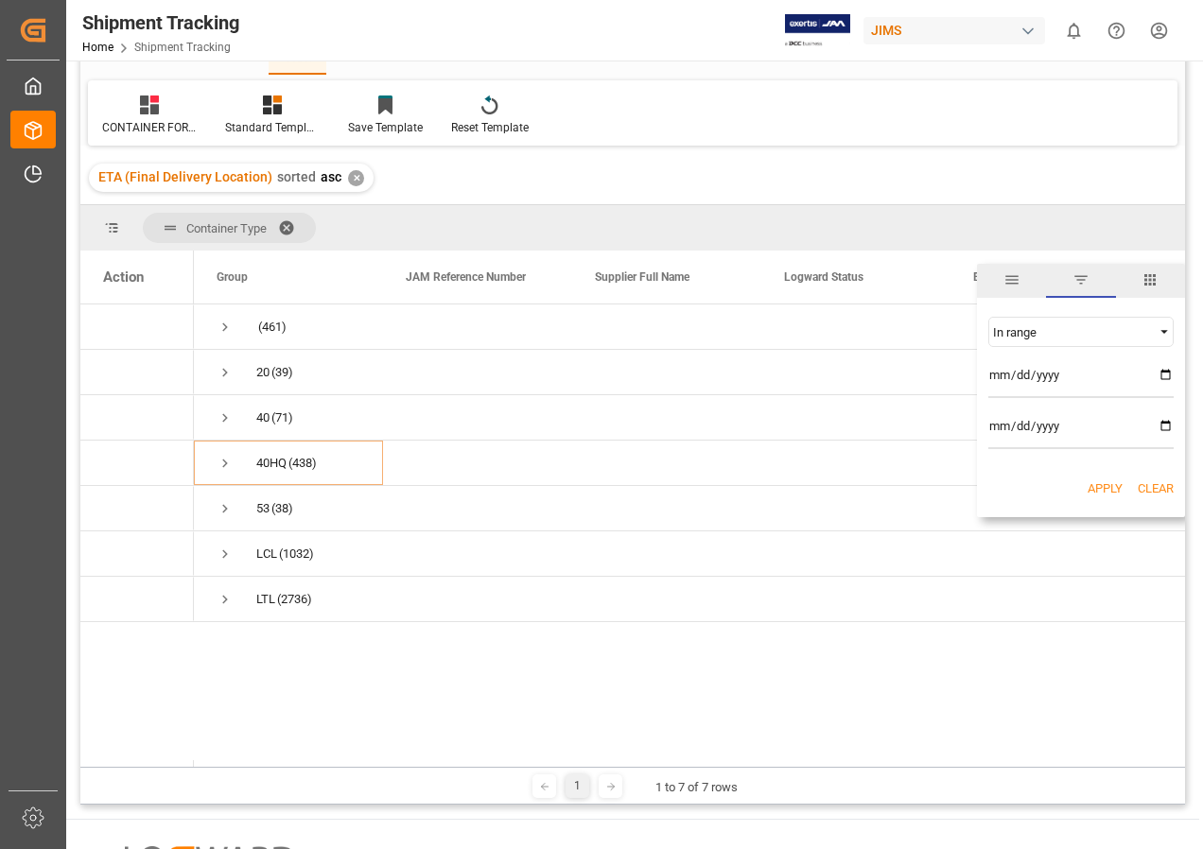
click at [1170, 369] on input "date" at bounding box center [1080, 379] width 185 height 38
type input "[DATE]"
click at [1160, 420] on input "date" at bounding box center [1080, 430] width 185 height 38
type input "[DATE]"
click at [1093, 483] on button "Apply" at bounding box center [1104, 488] width 35 height 19
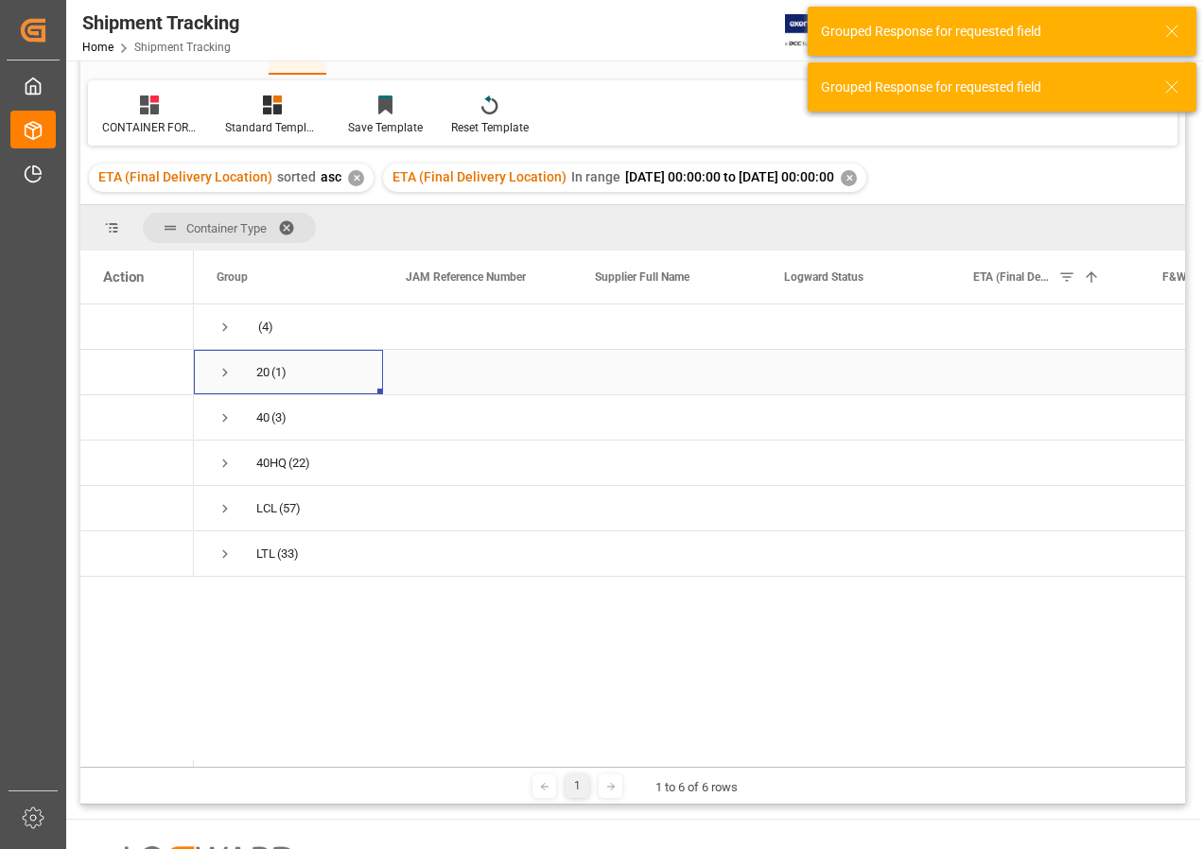
click at [260, 369] on div "20" at bounding box center [262, 372] width 13 height 43
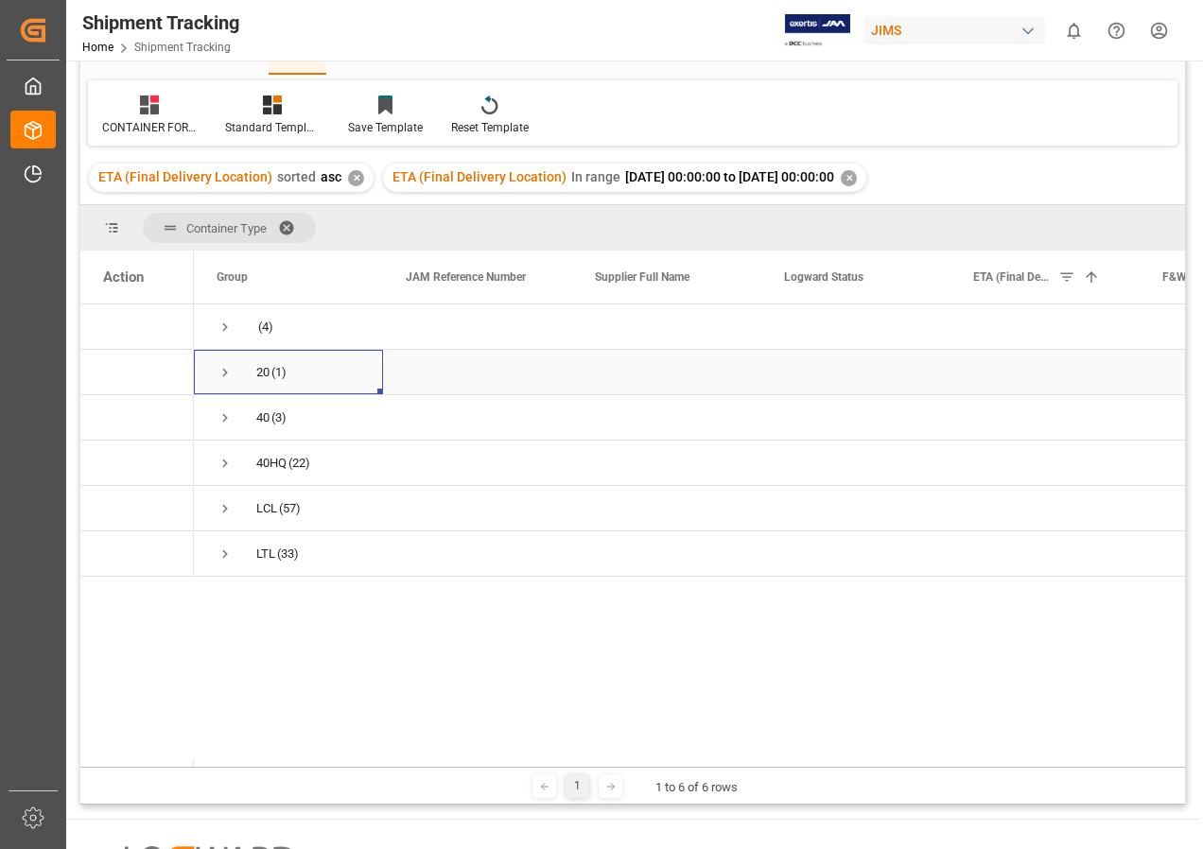
click at [226, 370] on span "Press SPACE to select this row." at bounding box center [225, 372] width 17 height 17
click at [230, 370] on span "Press SPACE to select this row." at bounding box center [225, 372] width 17 height 17
click at [228, 413] on span "Press SPACE to select this row." at bounding box center [225, 417] width 17 height 17
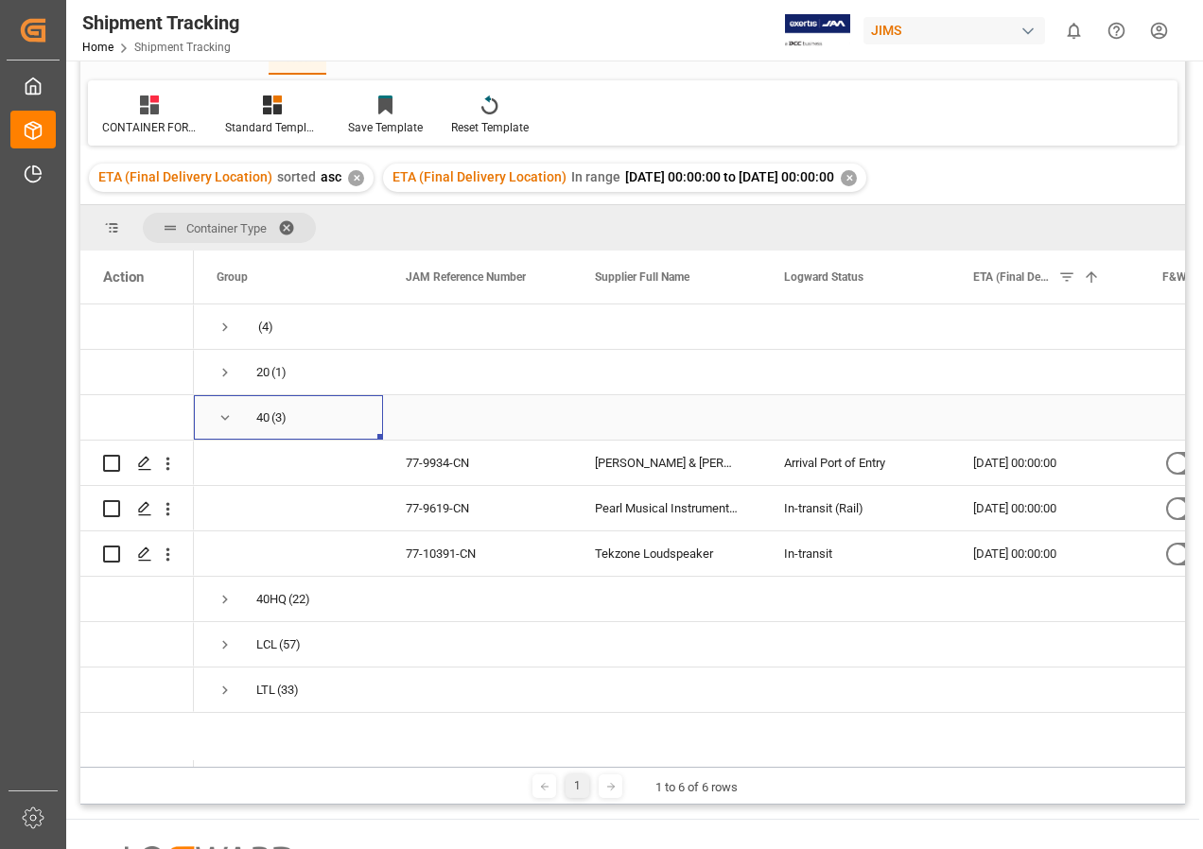
click at [223, 414] on span "Press SPACE to select this row." at bounding box center [225, 417] width 17 height 17
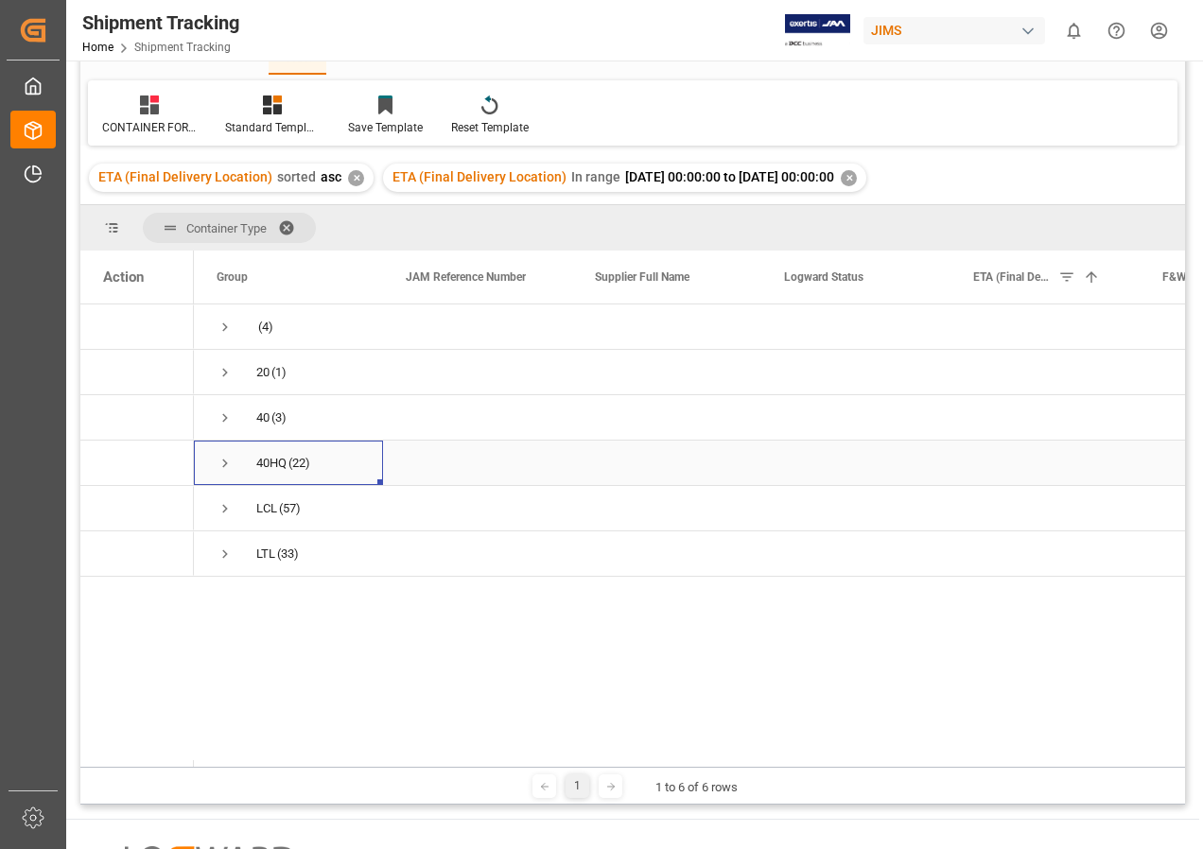
click at [226, 460] on span "Press SPACE to select this row." at bounding box center [225, 463] width 17 height 17
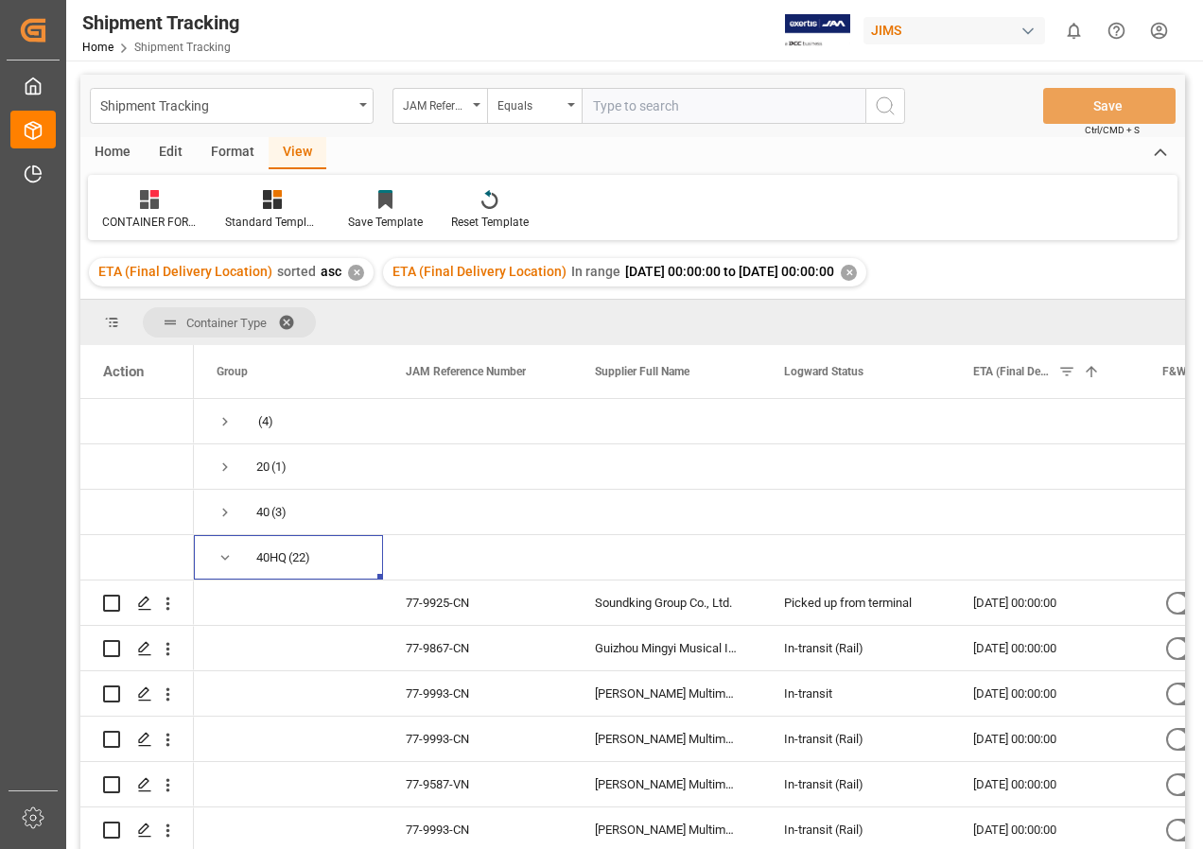
click at [857, 273] on div "✕" at bounding box center [849, 273] width 16 height 16
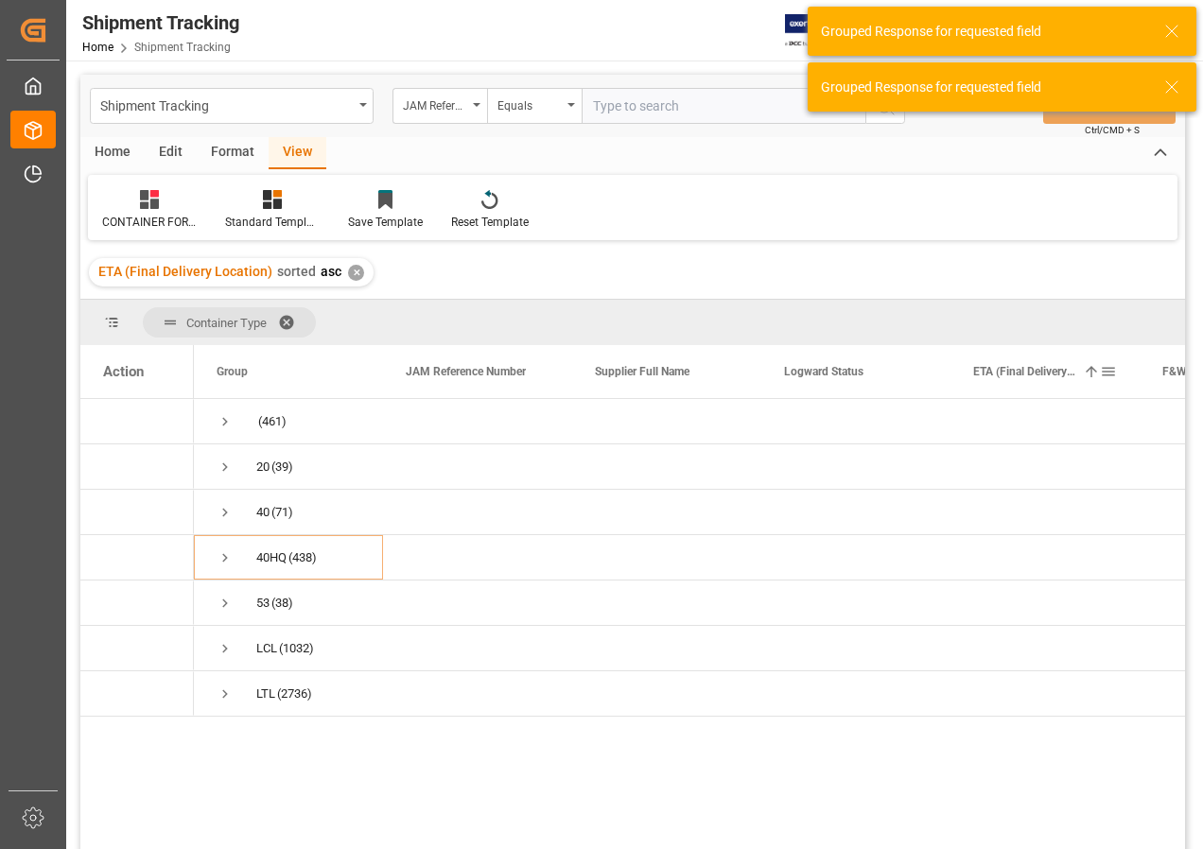
click at [1094, 384] on div "ETA (Final Delivery Location) 1" at bounding box center [1036, 371] width 127 height 53
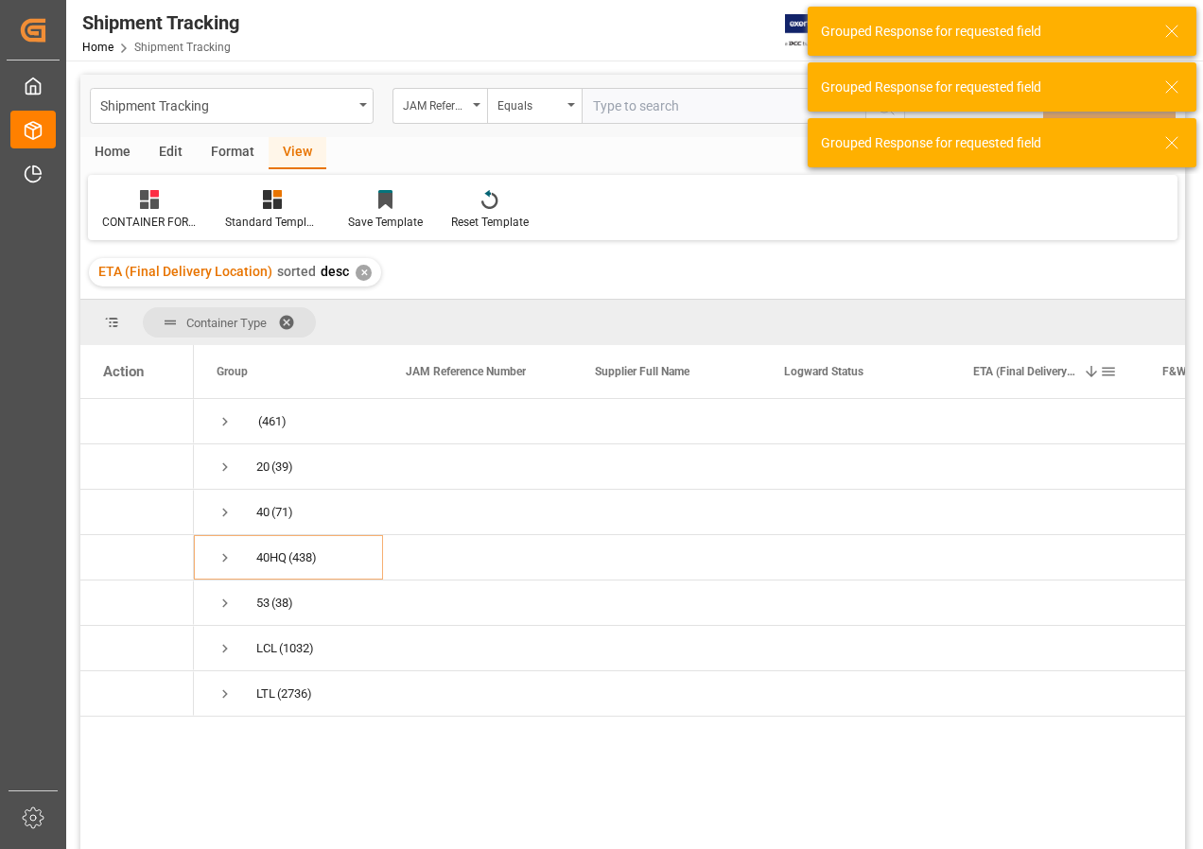
click at [1087, 373] on span at bounding box center [1091, 371] width 17 height 17
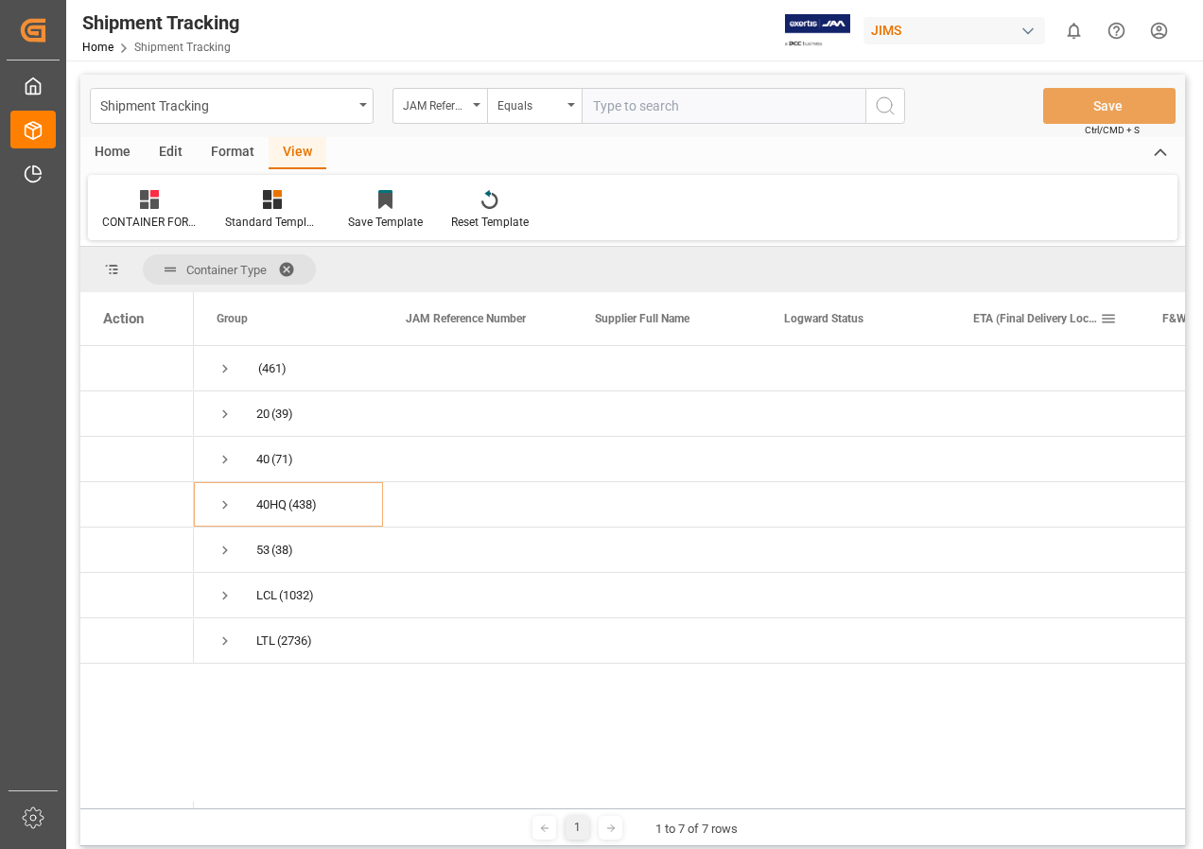
click at [1098, 318] on span "ETA (Final Delivery Location)" at bounding box center [1036, 318] width 127 height 13
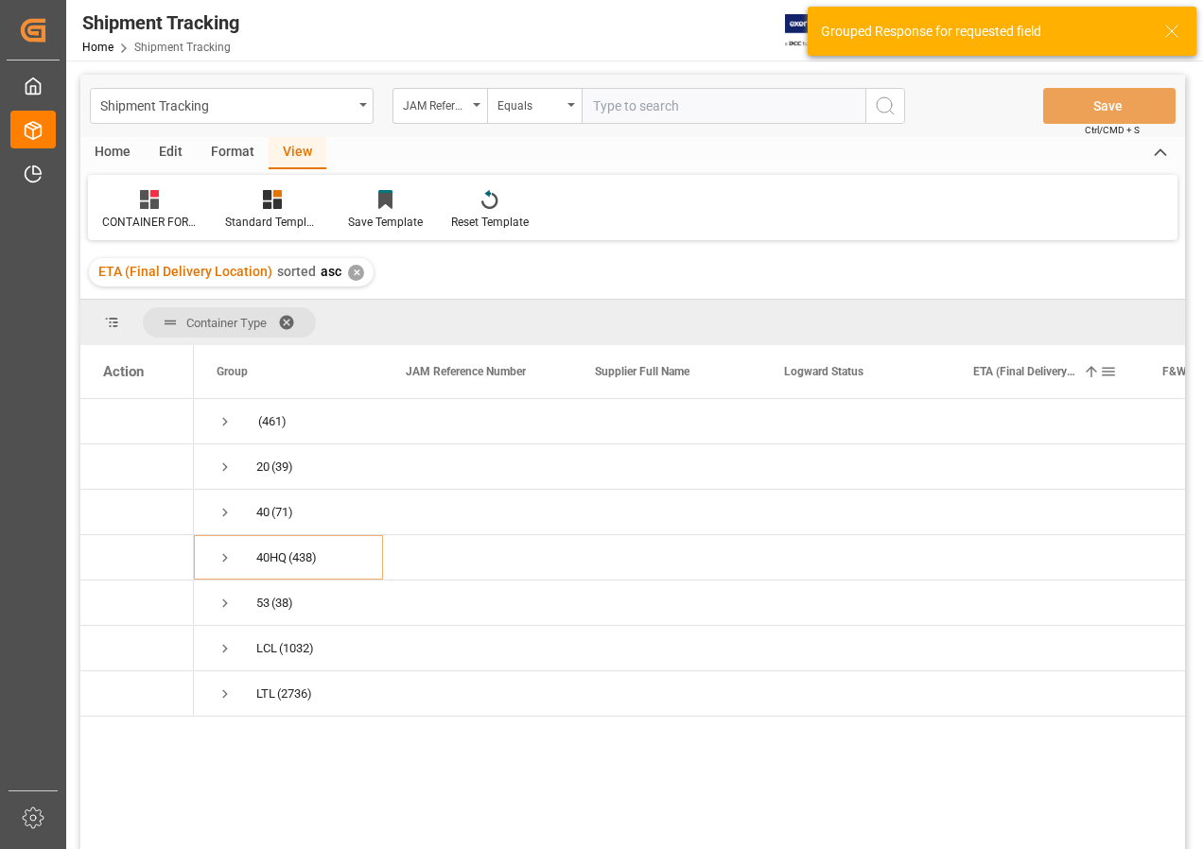
click at [1111, 383] on div "ETA (Final Delivery Location) 1" at bounding box center [1045, 371] width 144 height 53
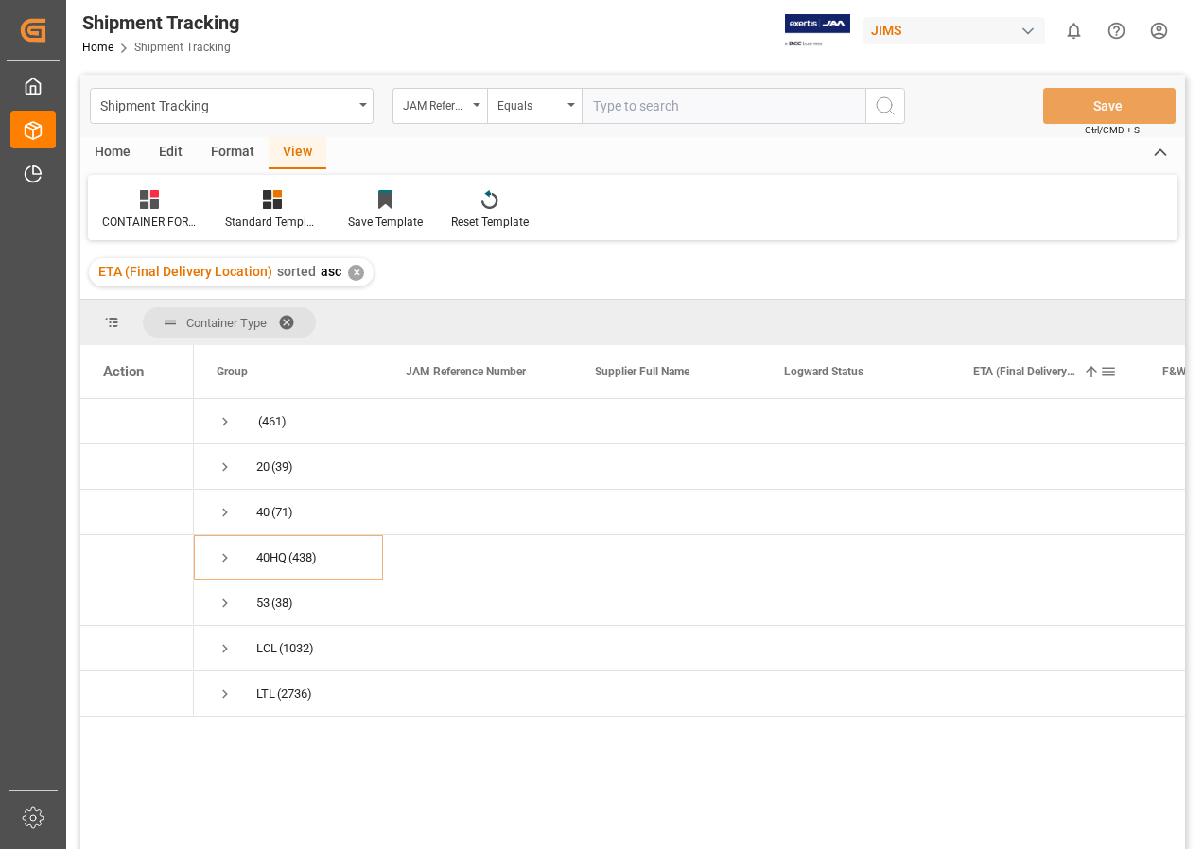
click at [1106, 372] on span at bounding box center [1108, 371] width 17 height 17
click at [1160, 425] on span "Filtering operator" at bounding box center [1163, 426] width 17 height 17
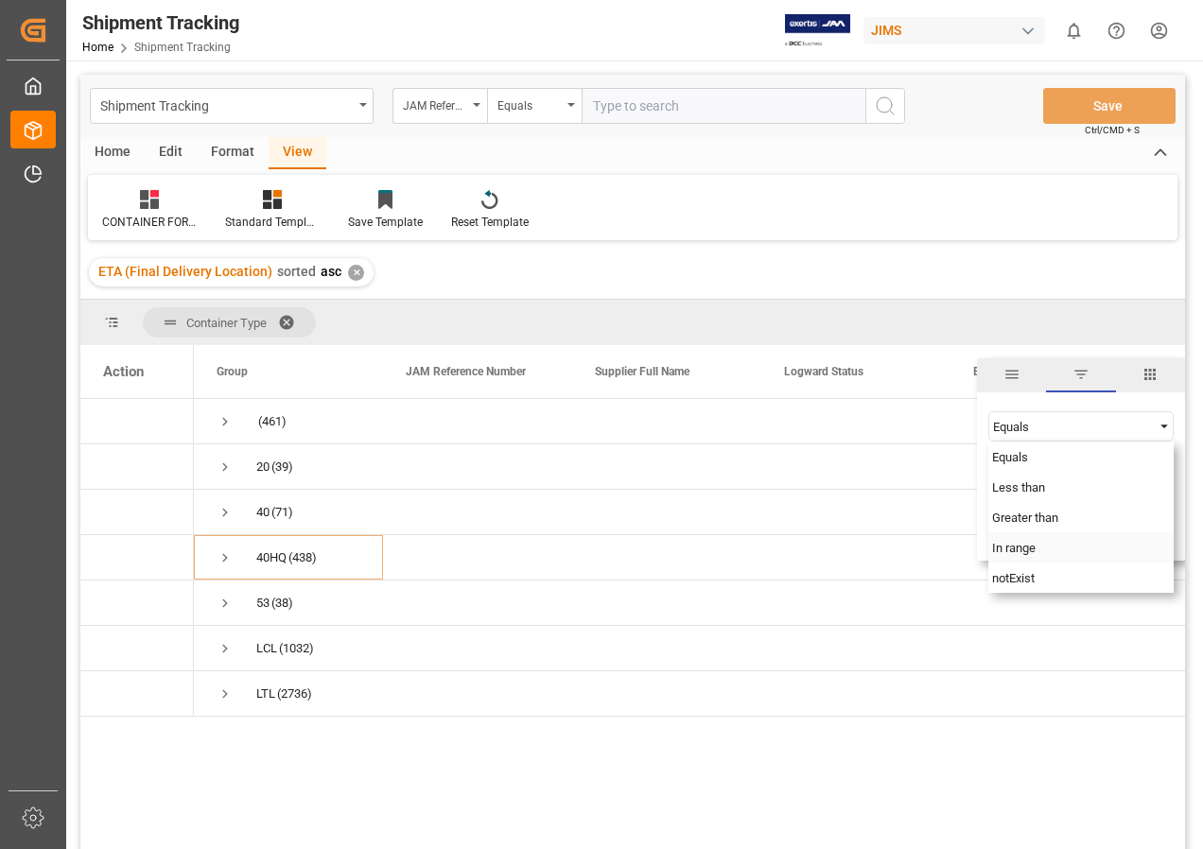
click at [1024, 546] on span "In range" at bounding box center [1013, 548] width 43 height 14
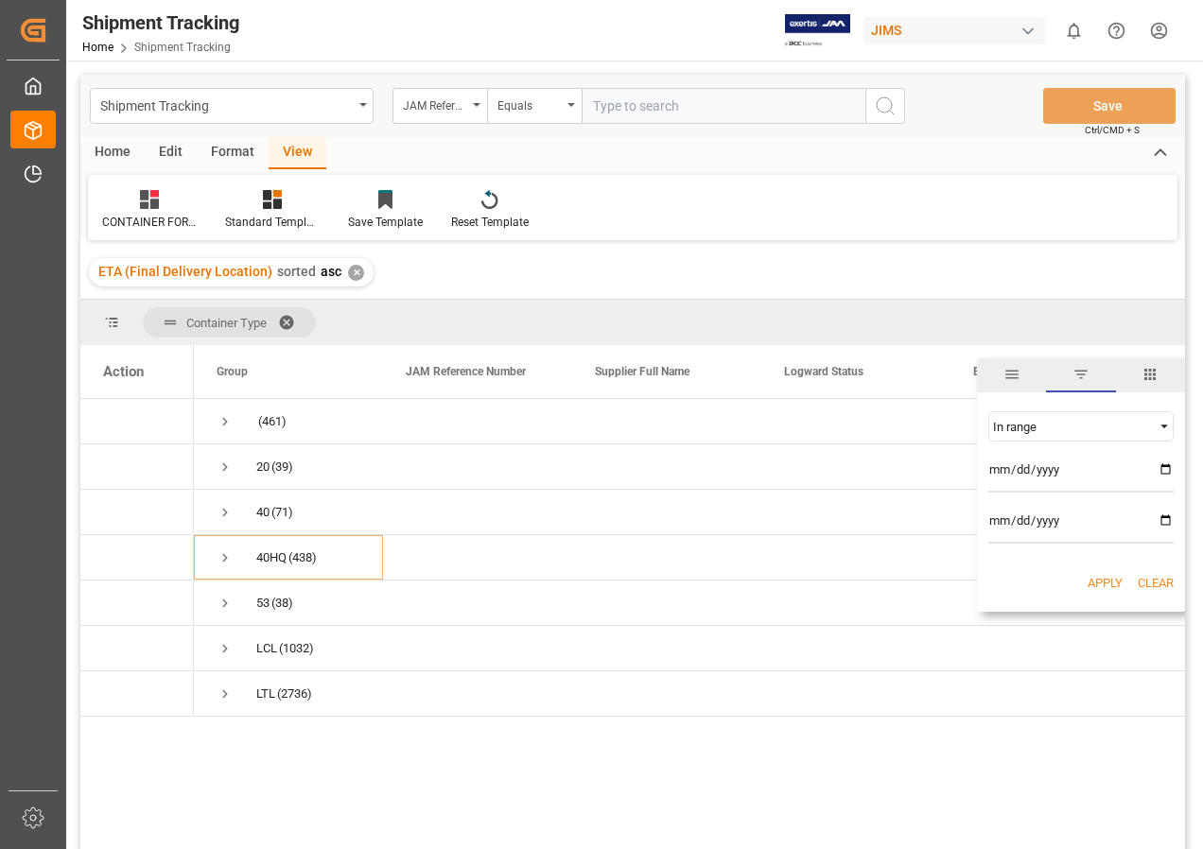
click at [1163, 465] on input "date" at bounding box center [1080, 474] width 185 height 38
type input "[DATE]"
click at [1160, 513] on input "date" at bounding box center [1080, 525] width 185 height 38
click at [1162, 516] on input "[DATE]" at bounding box center [1080, 525] width 185 height 38
type input "[DATE]"
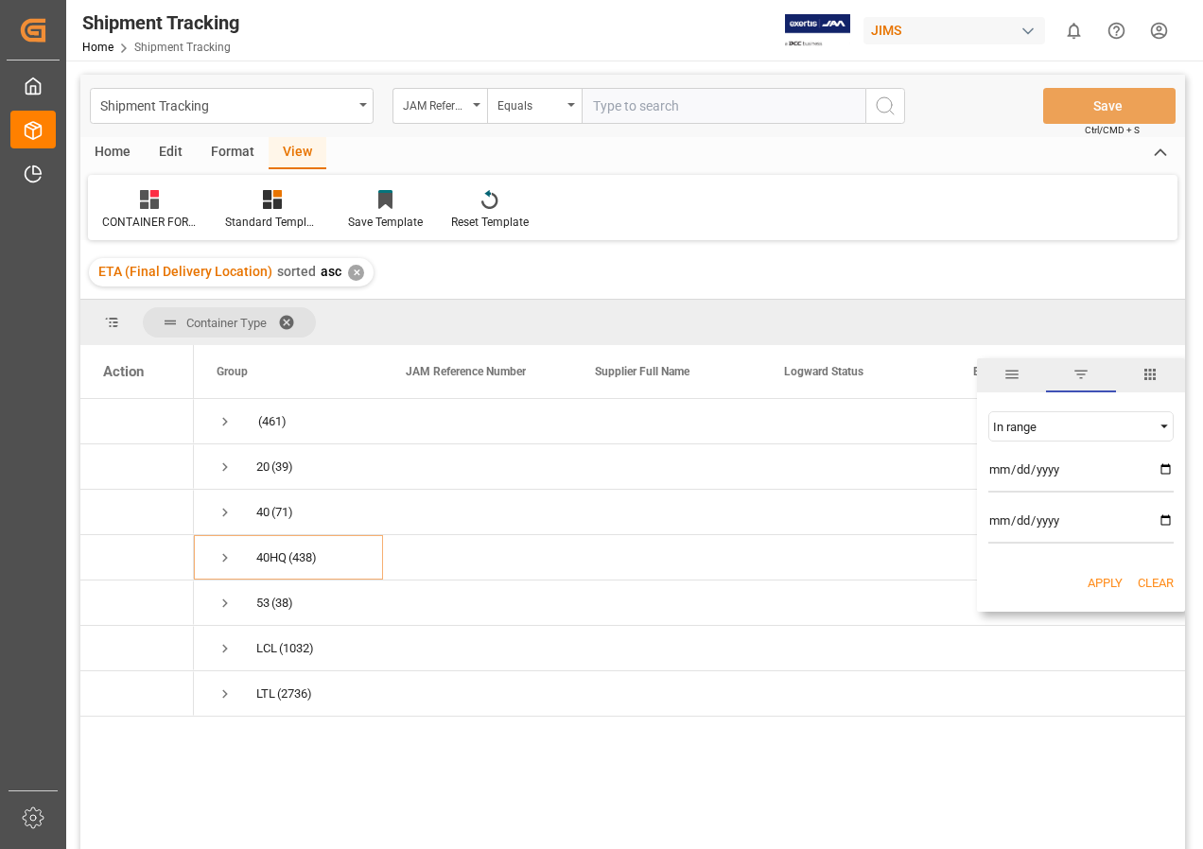
click at [1106, 576] on button "Apply" at bounding box center [1104, 583] width 35 height 19
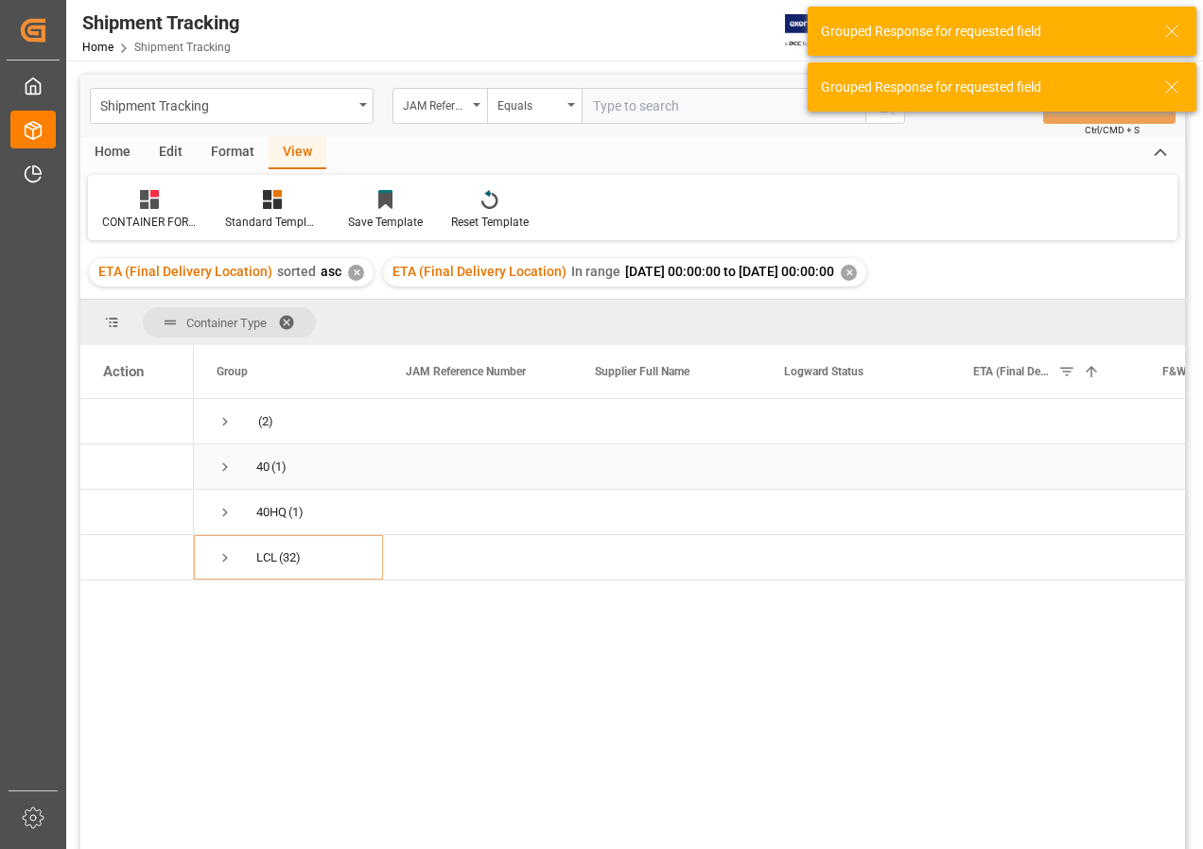
click at [255, 465] on span "40 (1)" at bounding box center [289, 466] width 144 height 43
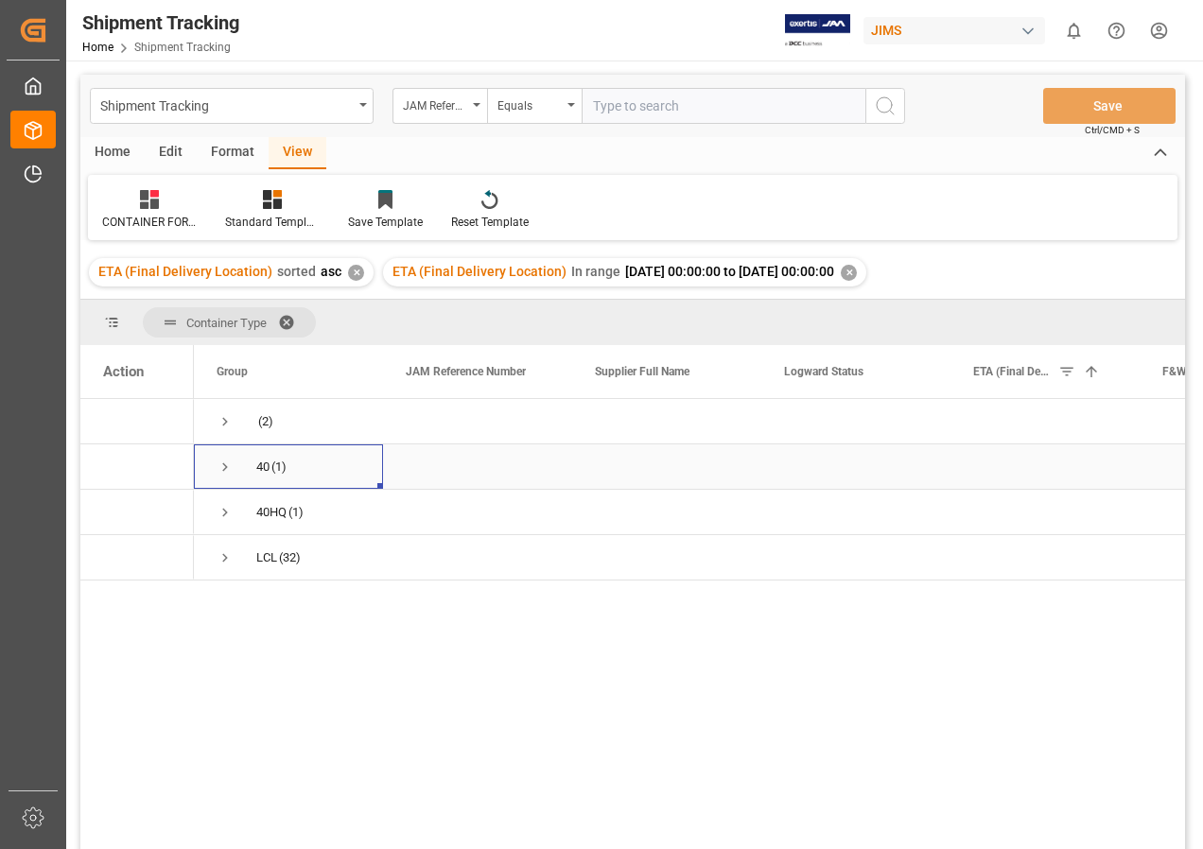
click at [223, 463] on span "Press SPACE to select this row." at bounding box center [225, 467] width 17 height 17
click at [219, 460] on span "Press SPACE to select this row." at bounding box center [225, 467] width 17 height 17
click at [218, 509] on span "Press SPACE to select this row." at bounding box center [225, 512] width 17 height 17
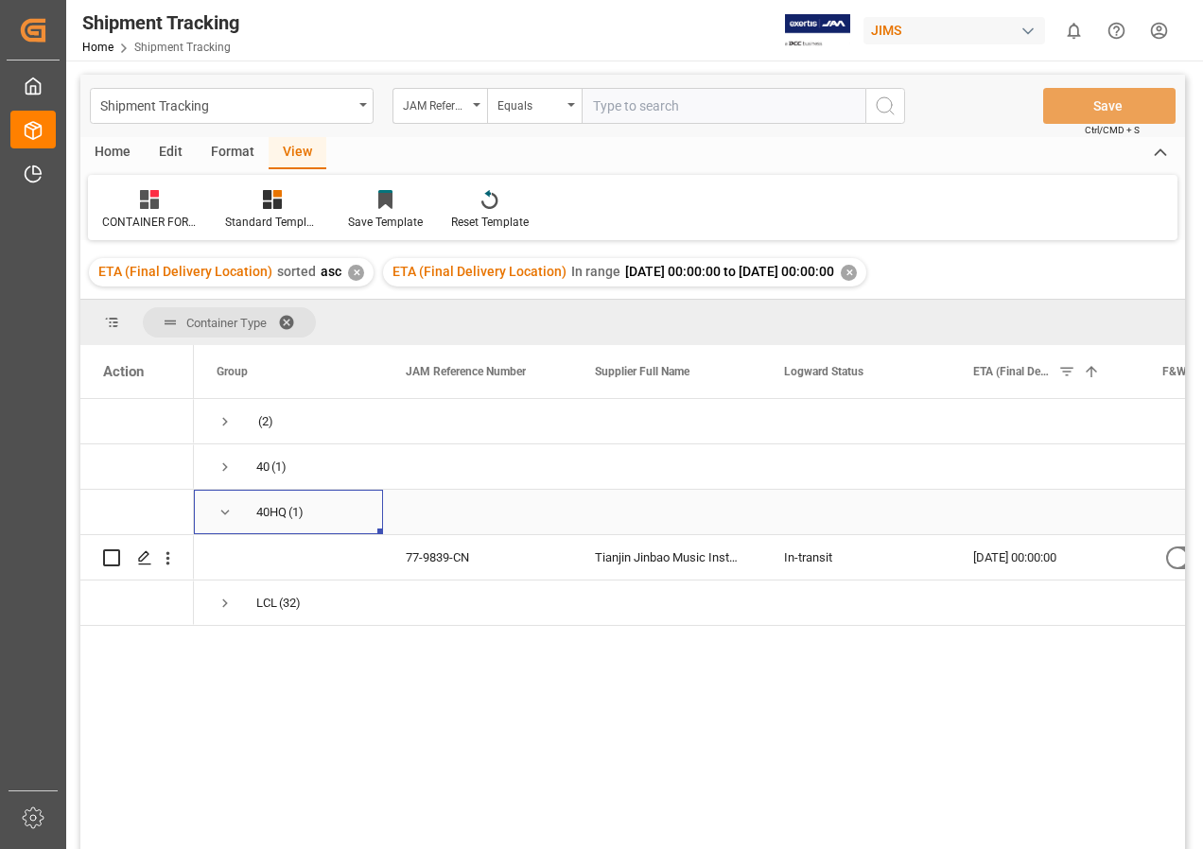
click at [221, 510] on span "Press SPACE to select this row." at bounding box center [225, 512] width 17 height 17
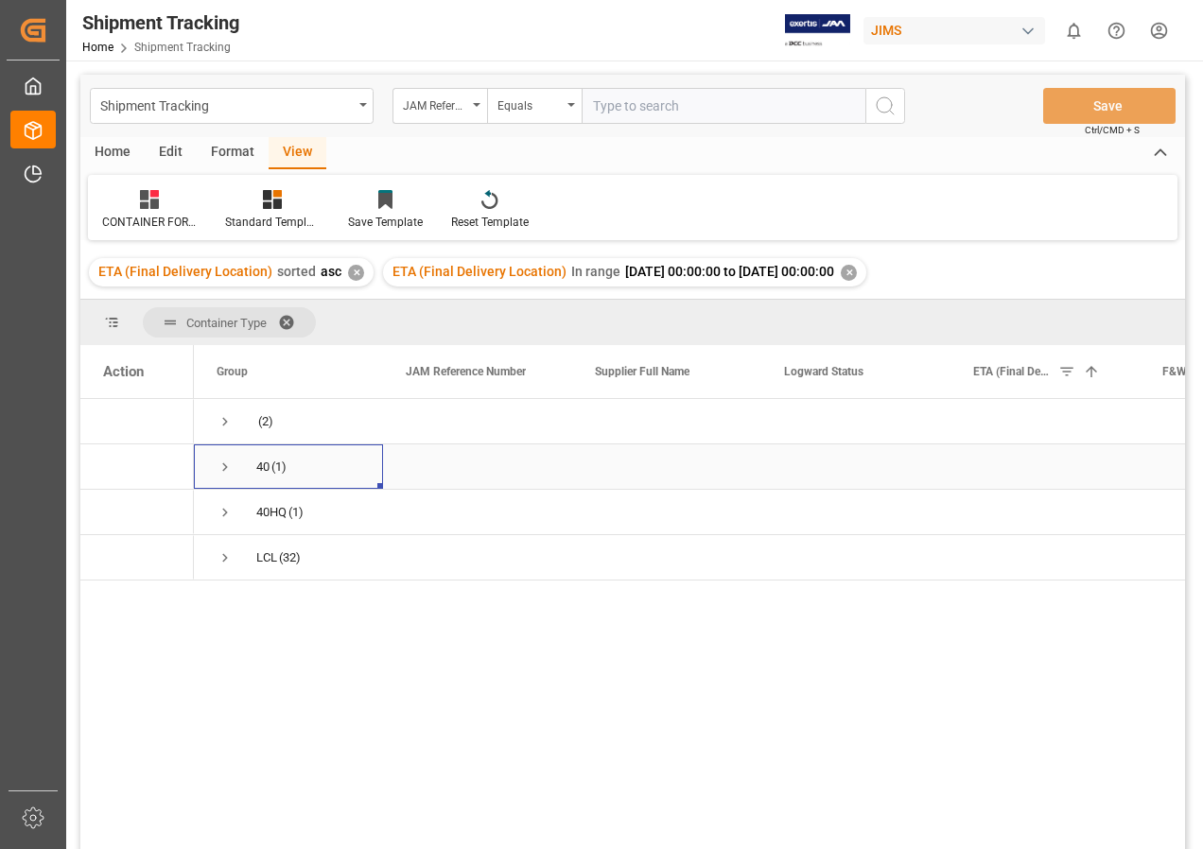
click at [223, 465] on span "Press SPACE to select this row." at bounding box center [225, 467] width 17 height 17
click at [222, 469] on span "Press SPACE to select this row." at bounding box center [225, 467] width 17 height 17
click at [224, 508] on span "Press SPACE to select this row." at bounding box center [225, 512] width 17 height 17
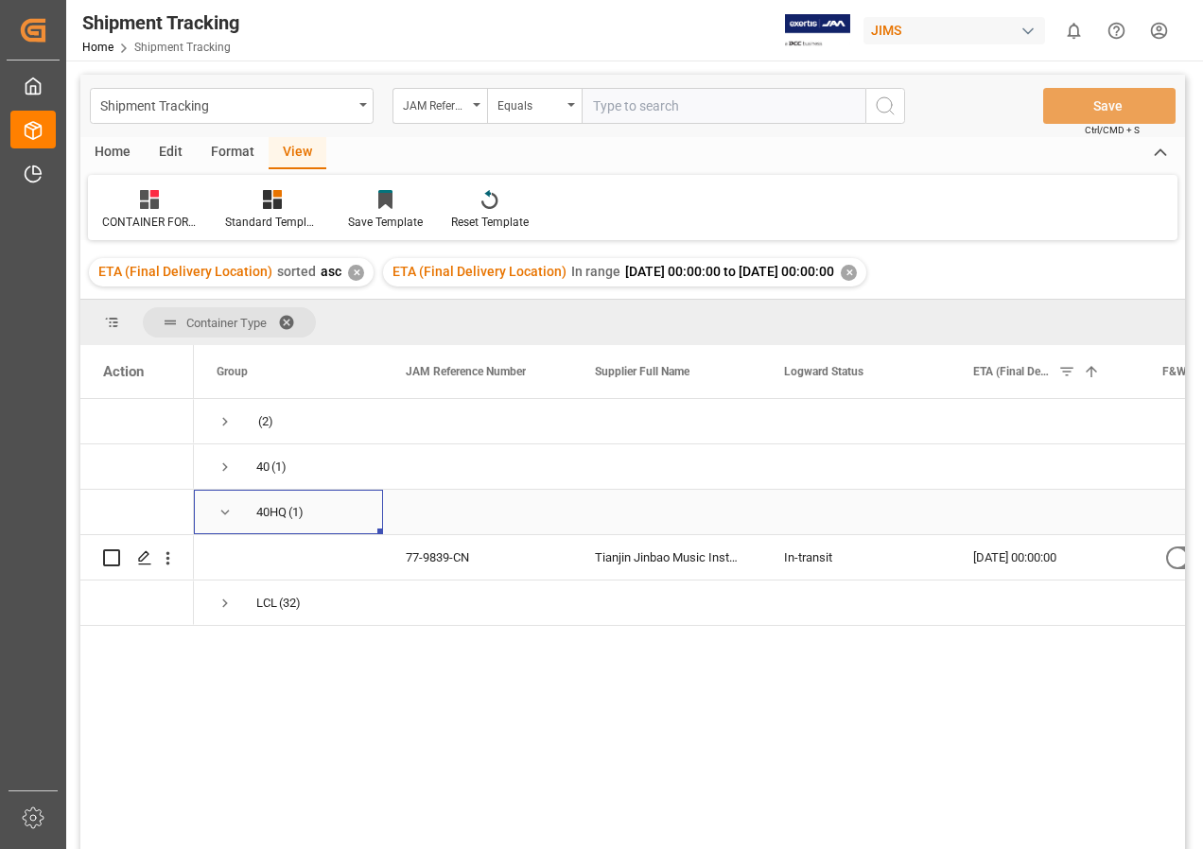
click at [224, 508] on span "Press SPACE to select this row." at bounding box center [225, 512] width 17 height 17
click at [225, 554] on span "Press SPACE to select this row." at bounding box center [225, 557] width 17 height 17
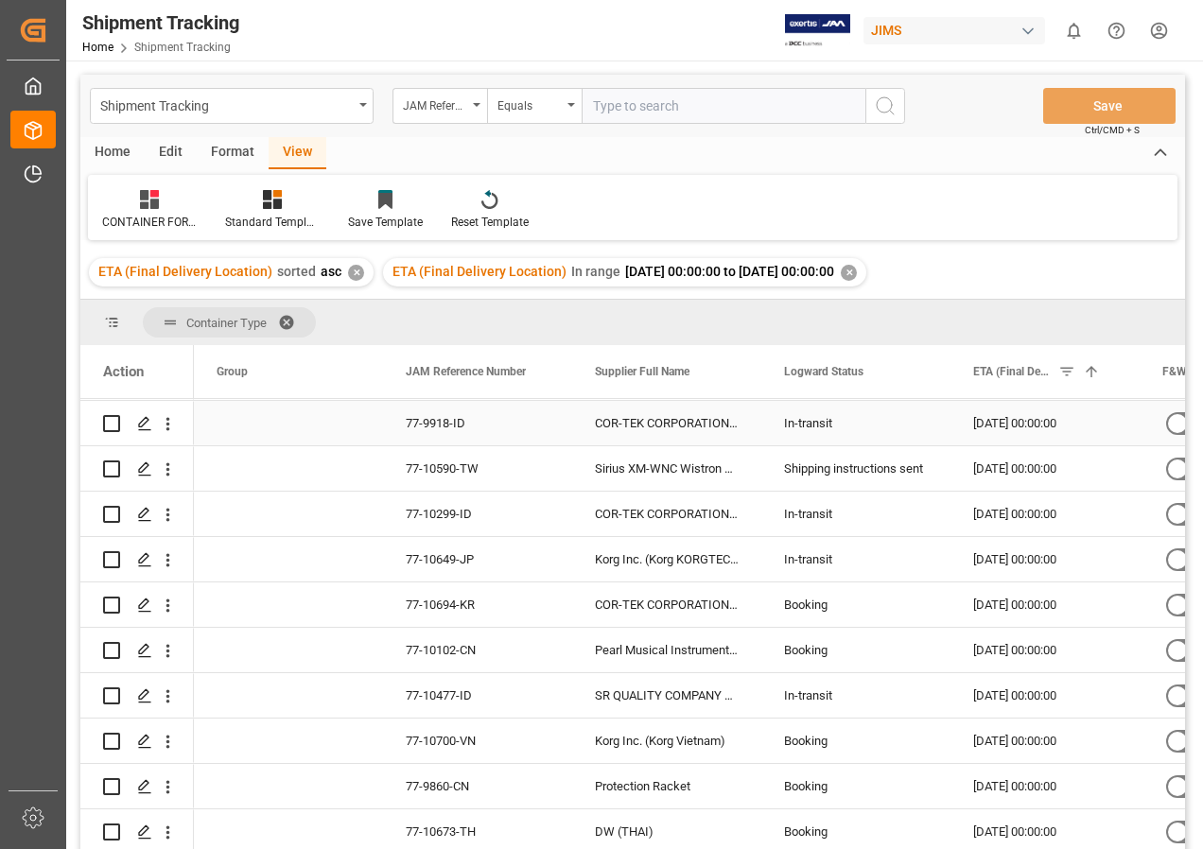
scroll to position [1185, 0]
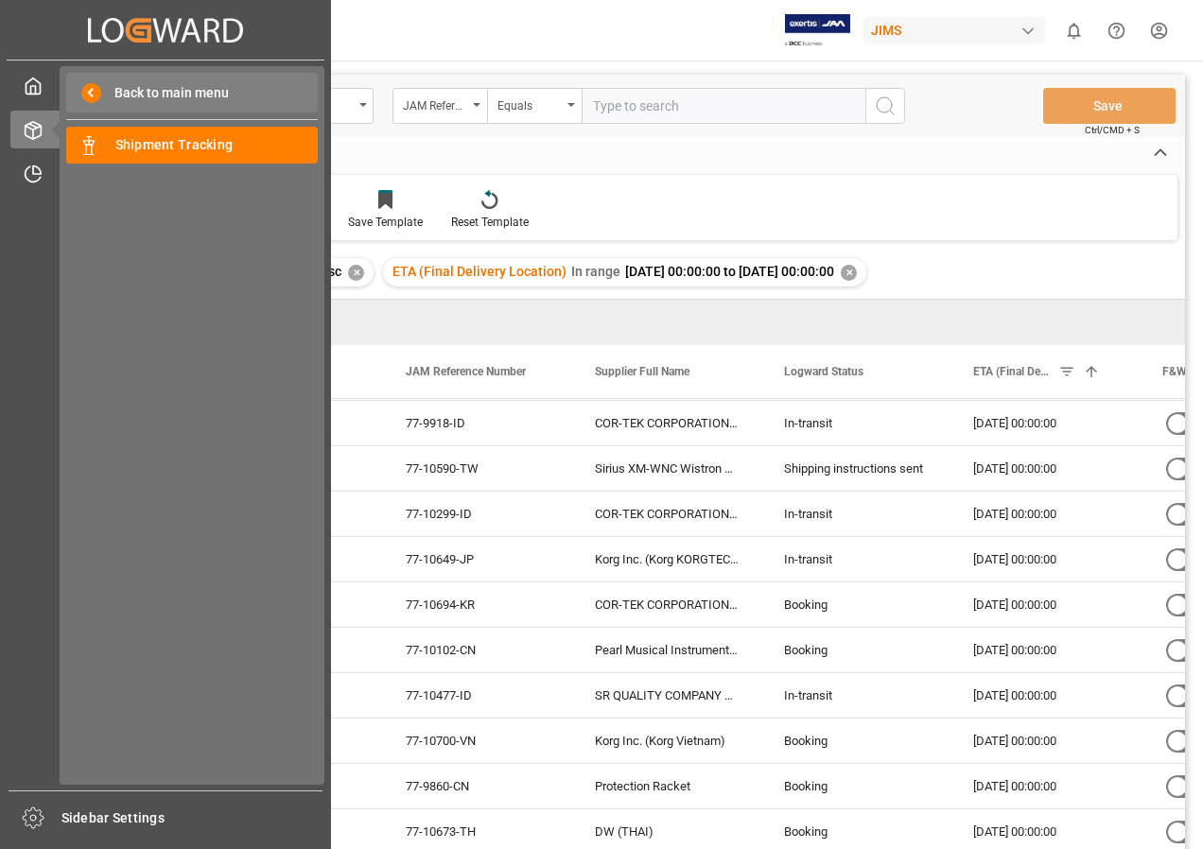
click at [146, 95] on span "Back to main menu" at bounding box center [165, 93] width 128 height 20
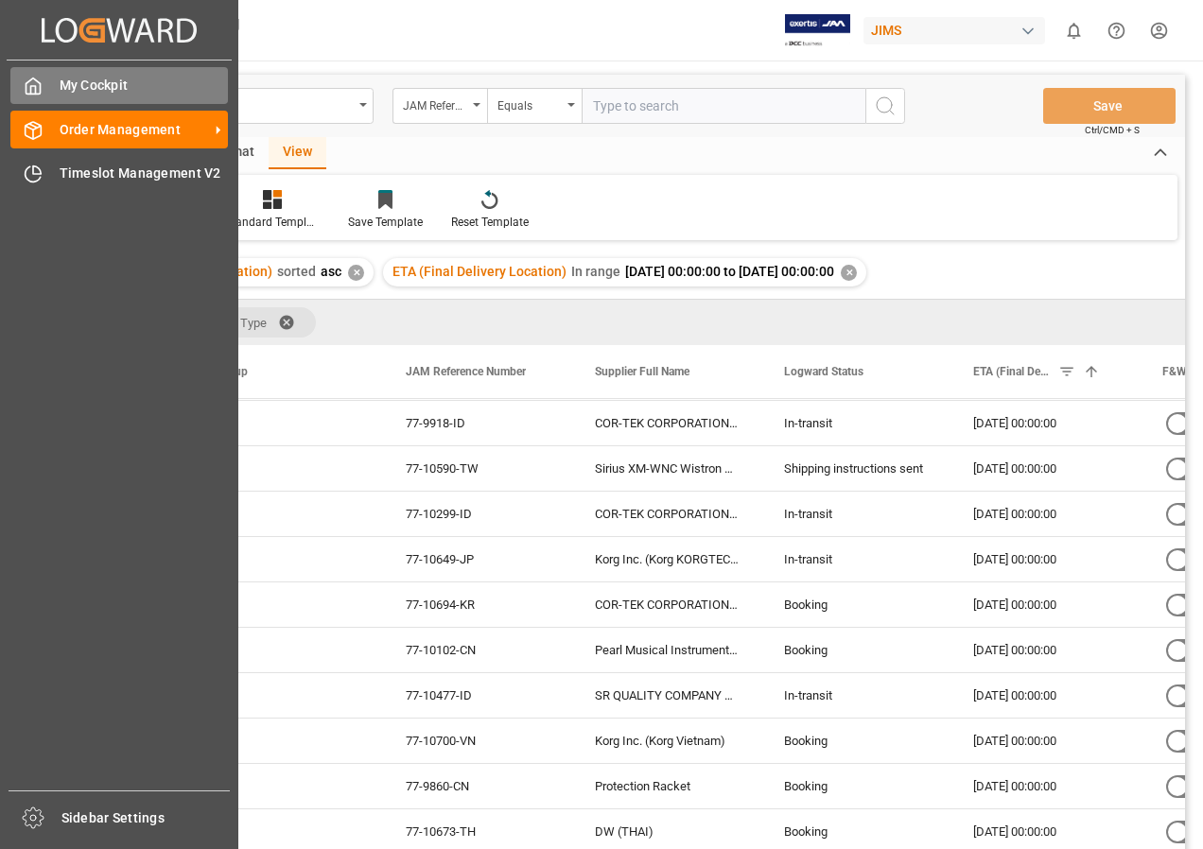
click at [111, 86] on span "My Cockpit" at bounding box center [144, 86] width 169 height 20
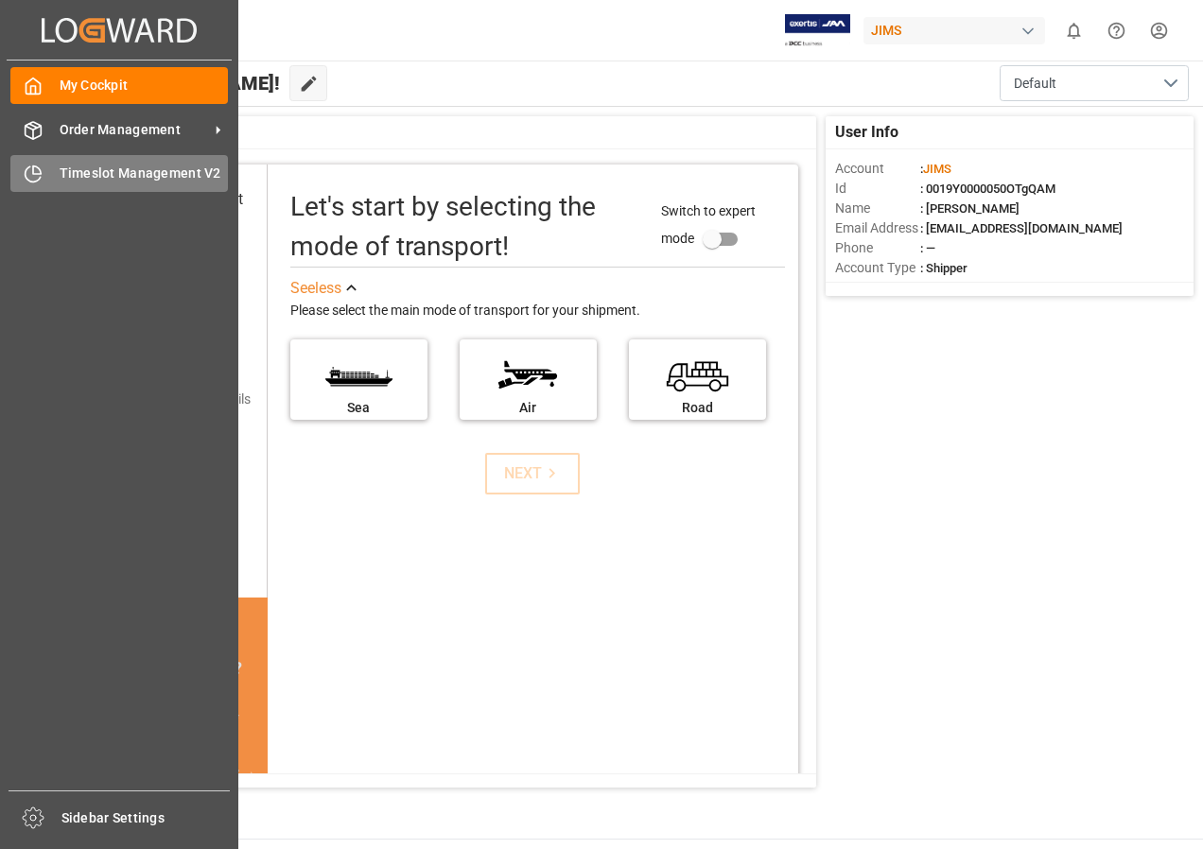
click at [94, 178] on span "Timeslot Management V2" at bounding box center [144, 174] width 169 height 20
